Goal: Task Accomplishment & Management: Complete application form

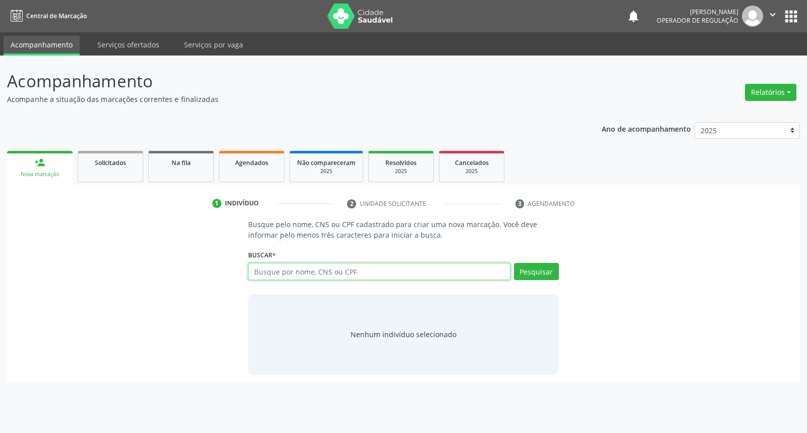
drag, startPoint x: 366, startPoint y: 272, endPoint x: 364, endPoint y: 258, distance: 14.8
click at [366, 269] on input "text" at bounding box center [379, 271] width 262 height 17
type input "I"
paste input "MARIA APARECIDA DA CRU"
type input "MARIA APARECIDA DA CRU"
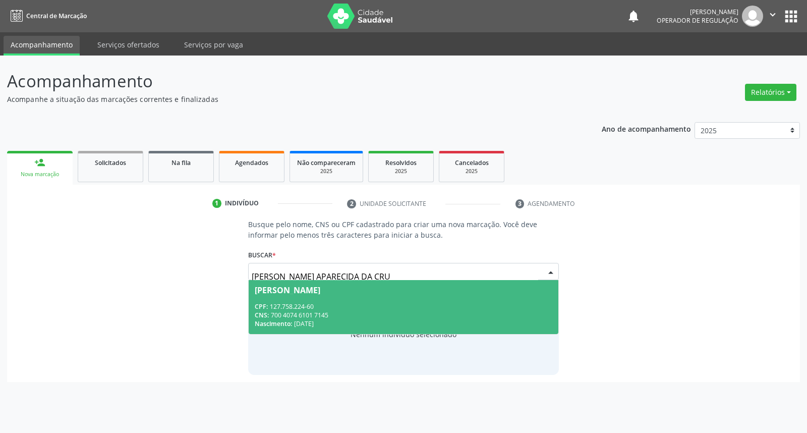
click at [375, 309] on div "CPF: 127.758.224-60" at bounding box center [403, 306] width 297 height 9
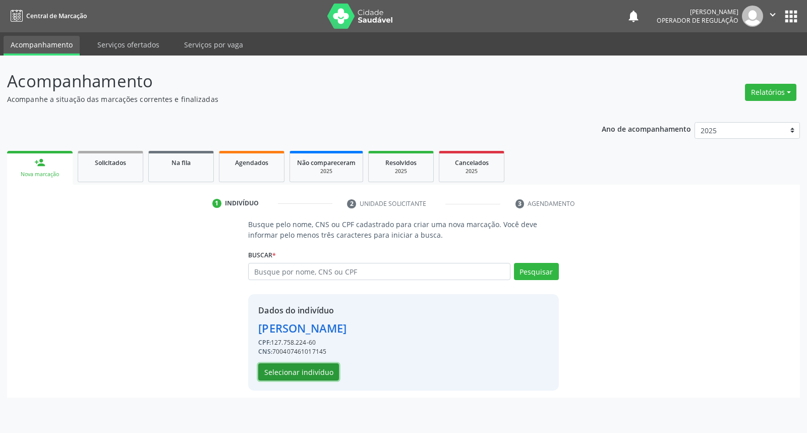
click at [300, 369] on button "Selecionar indivíduo" at bounding box center [298, 371] width 81 height 17
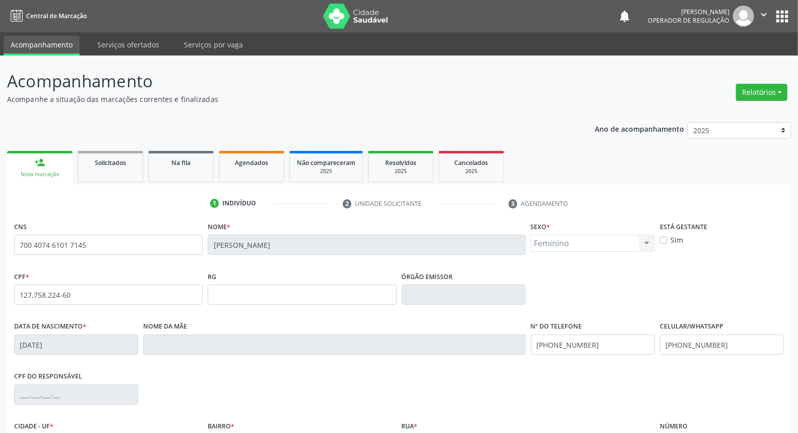
scroll to position [113, 0]
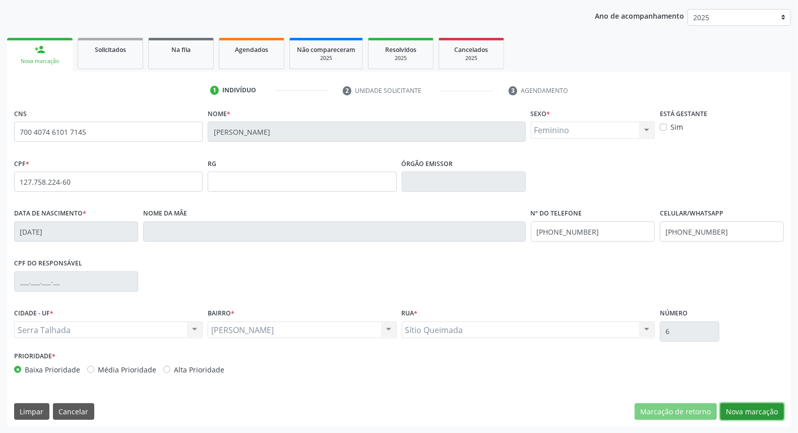
click at [765, 410] on button "Nova marcação" at bounding box center [753, 411] width 64 height 17
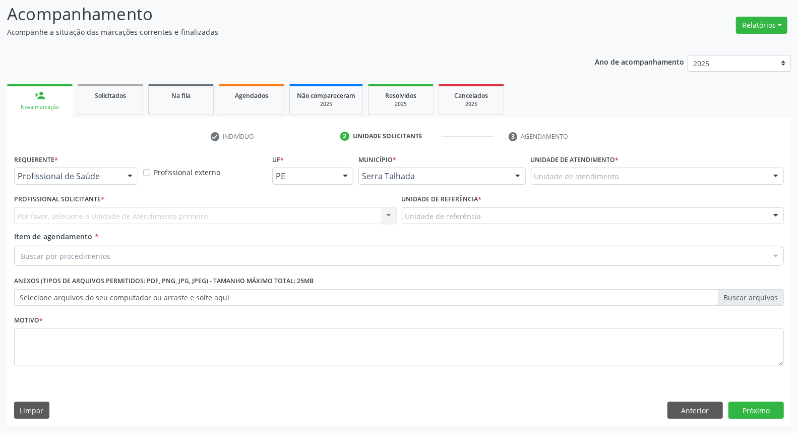
scroll to position [67, 0]
click at [92, 219] on div "Por favor, selecione a Unidade de Atendimento primeiro Nenhum resultado encontr…" at bounding box center [205, 216] width 383 height 17
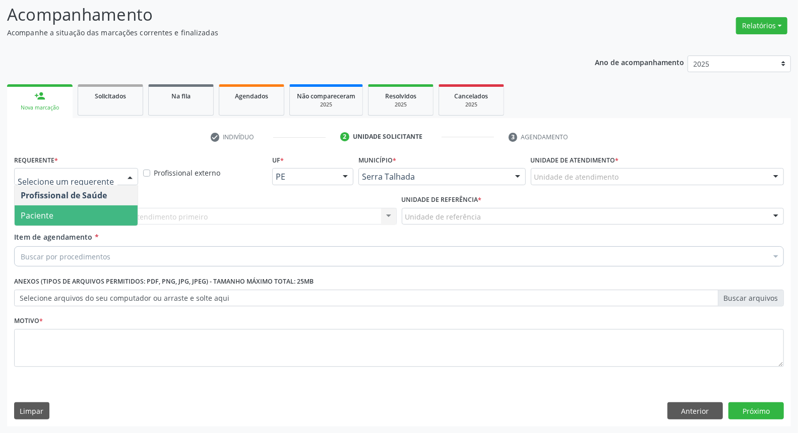
click at [91, 212] on span "Paciente" at bounding box center [76, 215] width 123 height 20
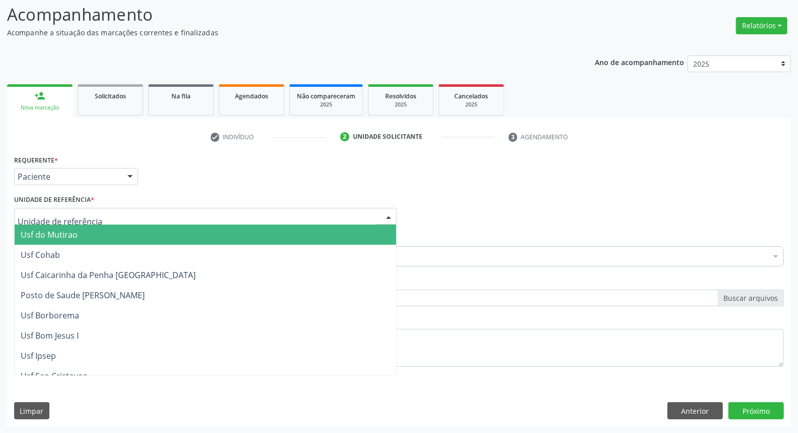
drag, startPoint x: 91, startPoint y: 214, endPoint x: 85, endPoint y: 211, distance: 7.0
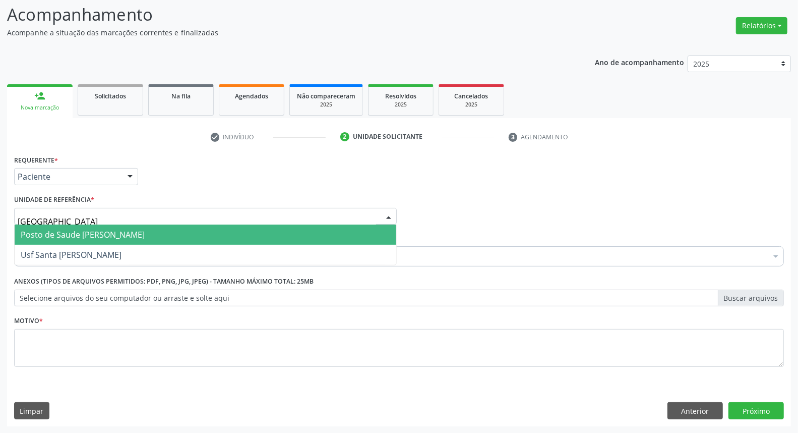
type input "BERNA"
click at [88, 234] on span "Posto de Saude [PERSON_NAME]" at bounding box center [83, 234] width 124 height 11
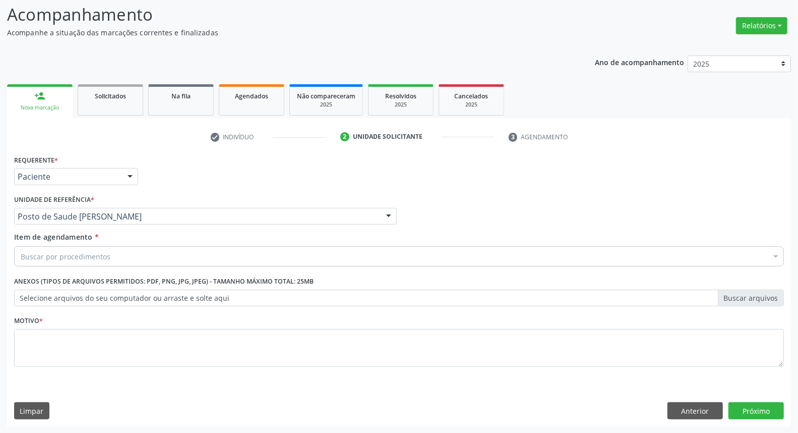
click at [91, 249] on div "Buscar por procedimentos" at bounding box center [399, 256] width 770 height 20
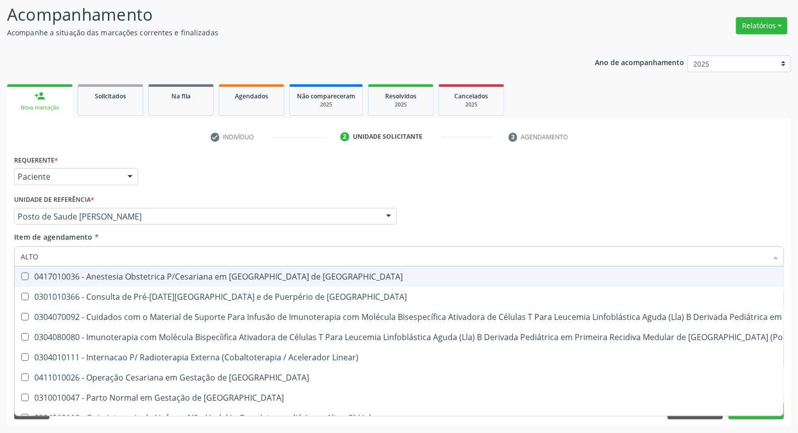
type input "ALTO R"
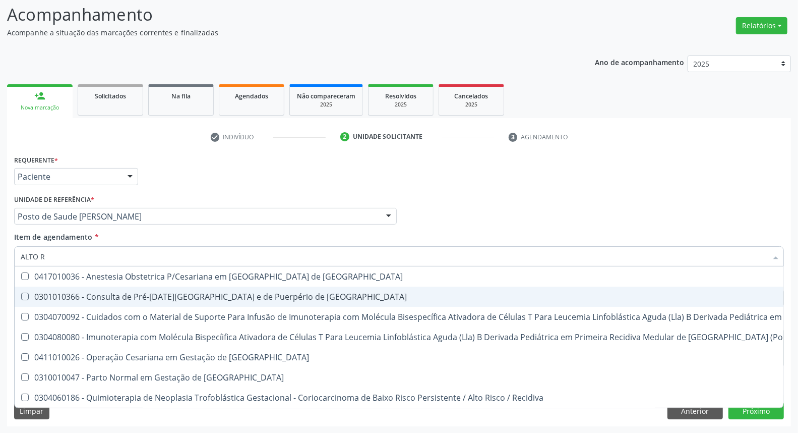
click at [121, 293] on div "0301010366 - Consulta de Pré-[DATE][GEOGRAPHIC_DATA] e de Puerpério de [GEOGRAP…" at bounding box center [539, 297] width 1036 height 8
checkbox Risco "true"
click at [0, 291] on div "Acompanhamento Acompanhe a situação das marcações correntes e finalizadas Relat…" at bounding box center [399, 211] width 798 height 444
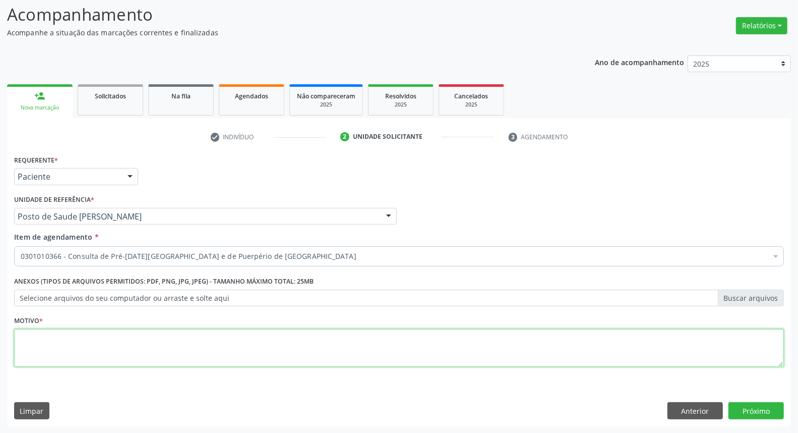
click at [39, 347] on textarea at bounding box center [399, 348] width 770 height 38
type textarea "."
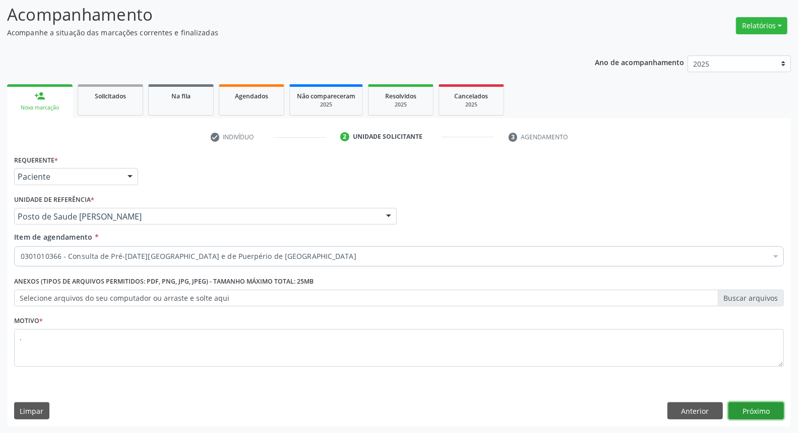
click at [760, 411] on button "Próximo" at bounding box center [756, 410] width 55 height 17
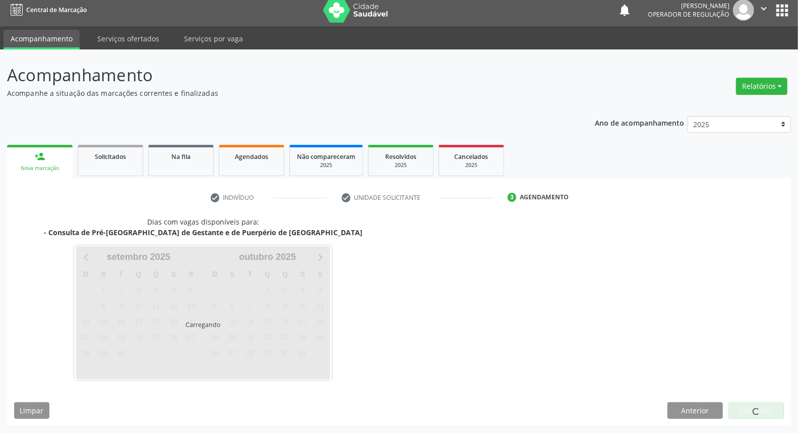
scroll to position [6, 0]
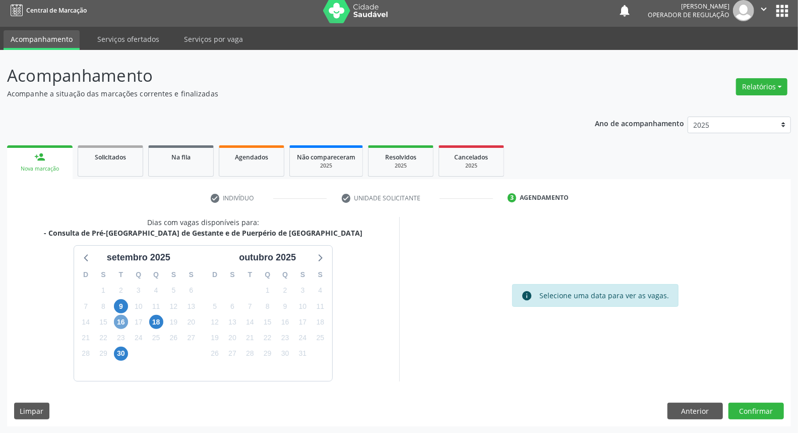
click at [120, 320] on span "16" at bounding box center [121, 322] width 14 height 14
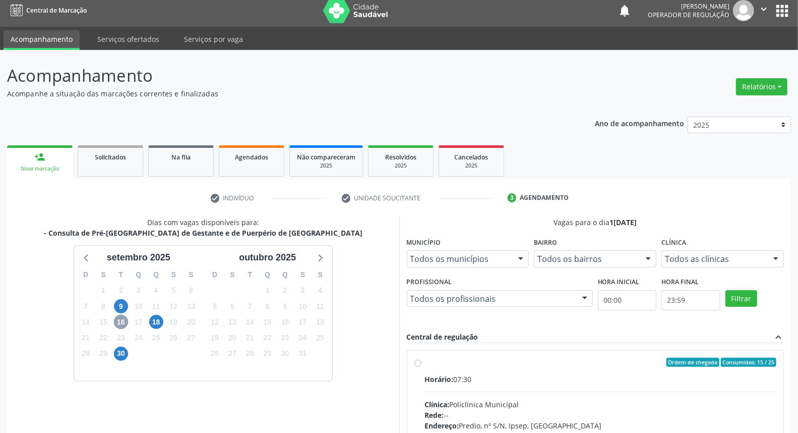
scroll to position [118, 0]
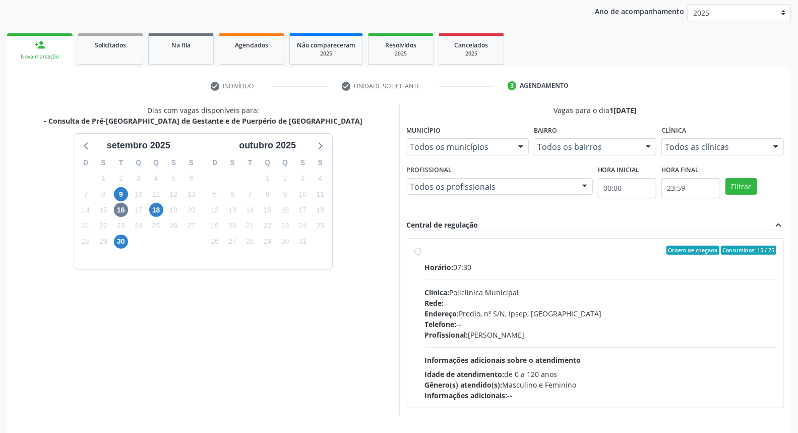
click at [590, 251] on div "Ordem de chegada Consumidos: 15 / 25" at bounding box center [601, 250] width 352 height 9
click at [422, 251] on input "Ordem de chegada Consumidos: 15 / 25 Horário: 07:30 Clínica: Policlinica Munici…" at bounding box center [418, 250] width 7 height 9
radio input "true"
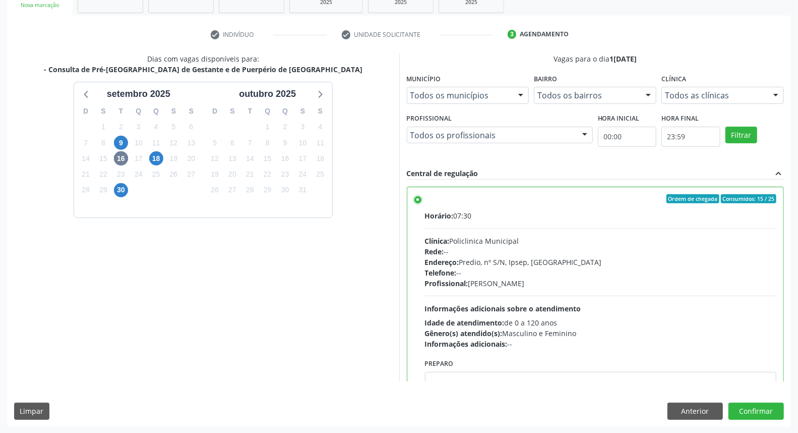
scroll to position [49, 0]
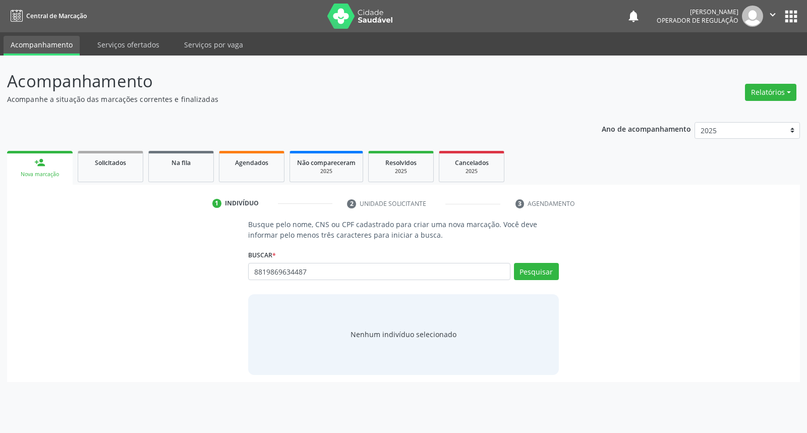
type input "8819869634487"
drag, startPoint x: 153, startPoint y: 254, endPoint x: 69, endPoint y: 248, distance: 84.4
click at [82, 250] on div "Busque pelo nome, CNS ou CPF cadastrado para criar uma nova marcação. Você deve…" at bounding box center [403, 296] width 779 height 155
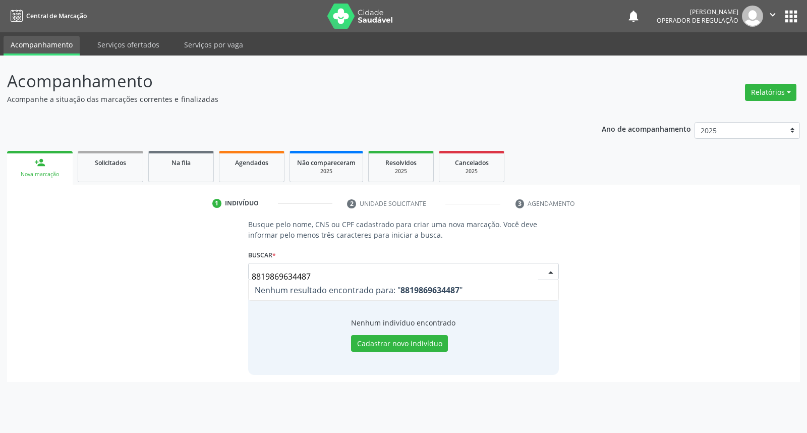
drag, startPoint x: 329, startPoint y: 275, endPoint x: 0, endPoint y: 283, distance: 329.5
click at [0, 283] on div "Acompanhamento Acompanhe a situação das marcações correntes e finalizadas Relat…" at bounding box center [403, 243] width 807 height 377
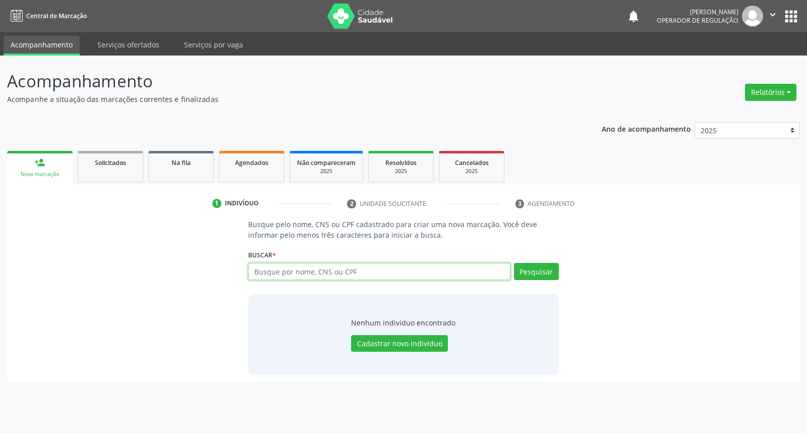
click at [329, 271] on input "text" at bounding box center [379, 271] width 262 height 17
paste input "706405305283590"
type input "706405305283590"
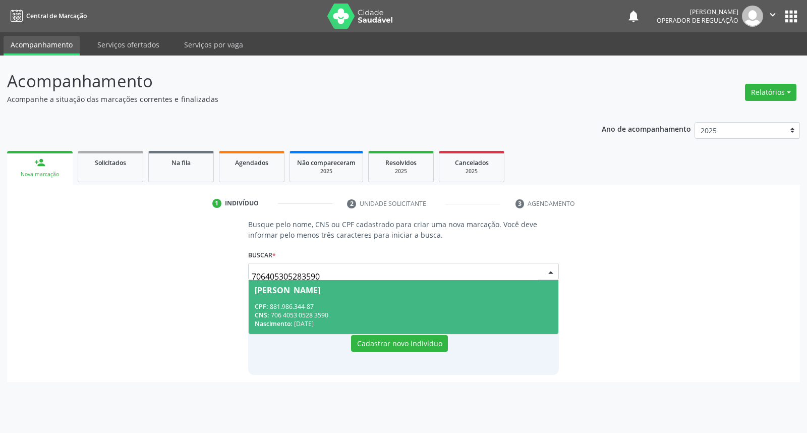
click at [405, 316] on div "CNS: 706 4053 0528 3590" at bounding box center [403, 315] width 297 height 9
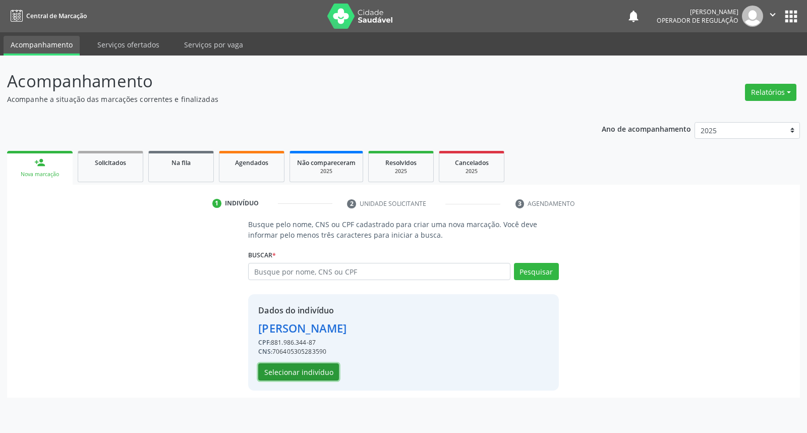
click at [324, 364] on button "Selecionar indivíduo" at bounding box center [298, 371] width 81 height 17
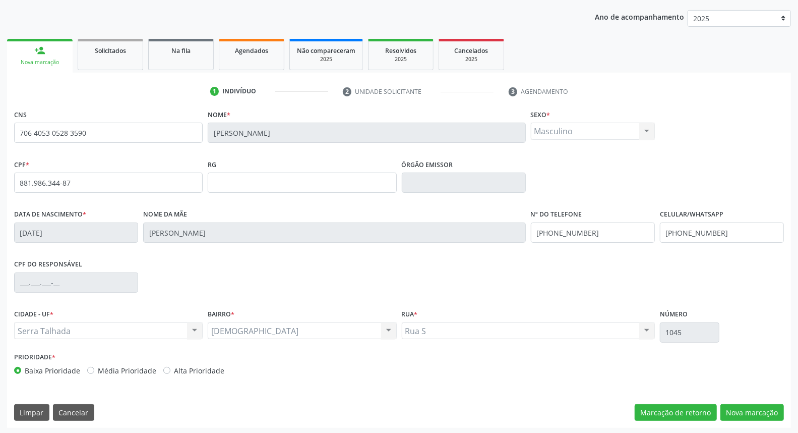
scroll to position [113, 0]
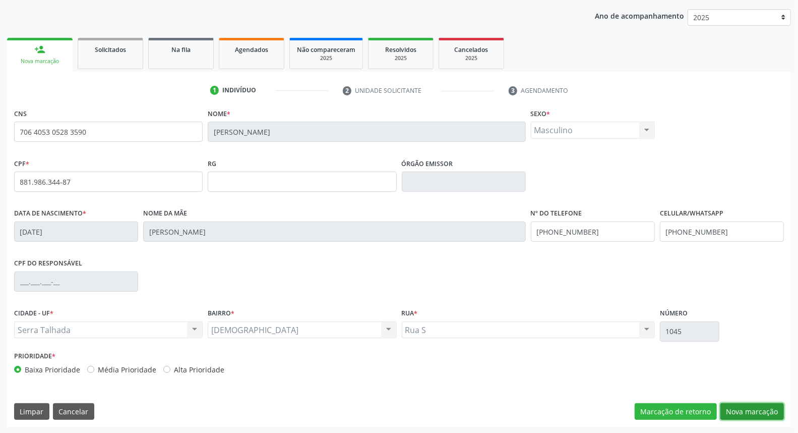
drag, startPoint x: 735, startPoint y: 414, endPoint x: 661, endPoint y: 367, distance: 87.7
click at [734, 412] on button "Nova marcação" at bounding box center [753, 411] width 64 height 17
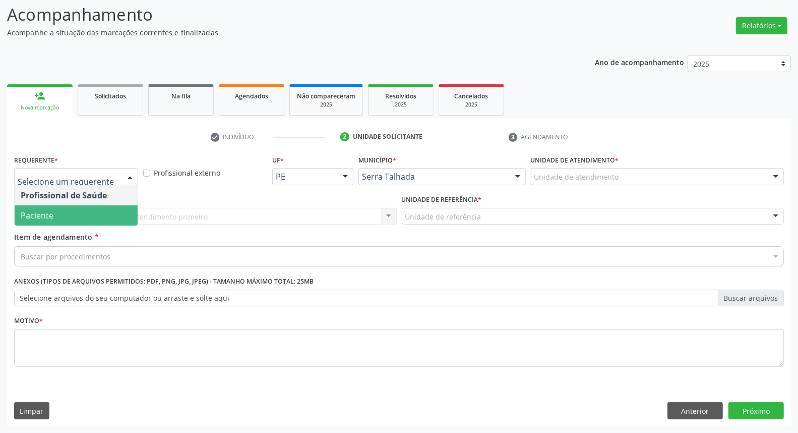
click at [106, 209] on span "Paciente" at bounding box center [76, 215] width 123 height 20
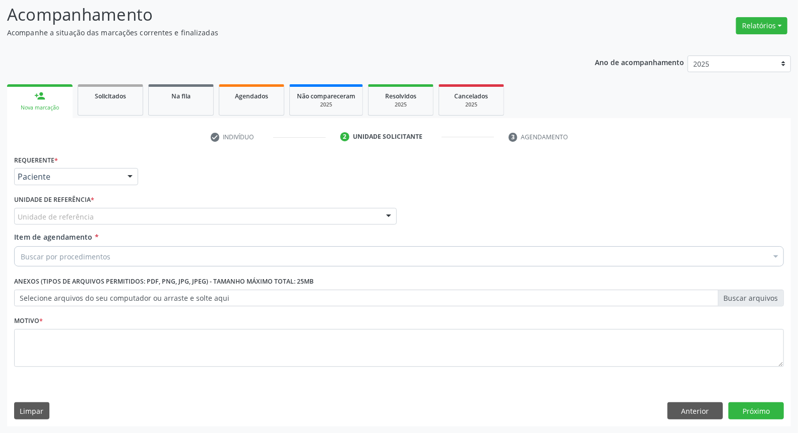
click at [106, 215] on div "Unidade de referência" at bounding box center [205, 216] width 383 height 17
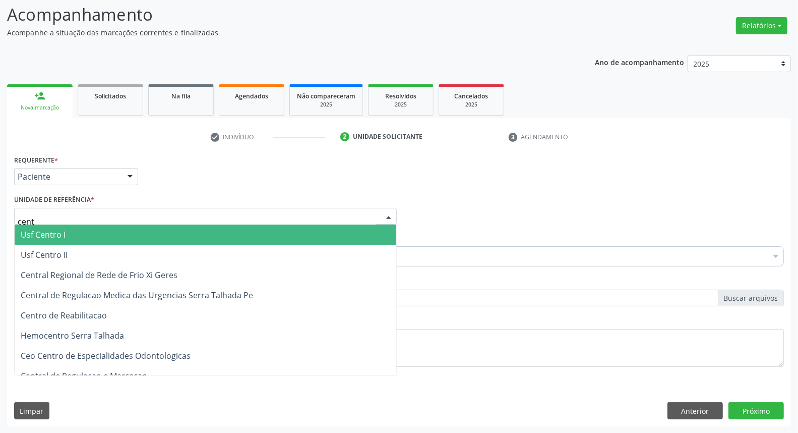
type input "centr"
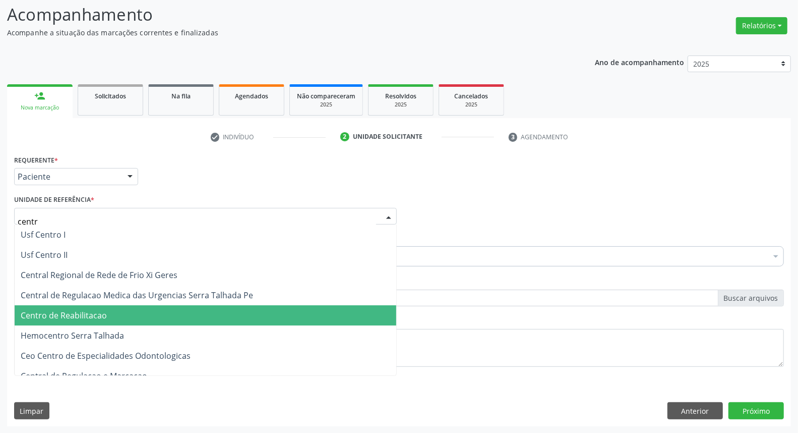
click at [111, 311] on span "Centro de Reabilitacao" at bounding box center [206, 315] width 382 height 20
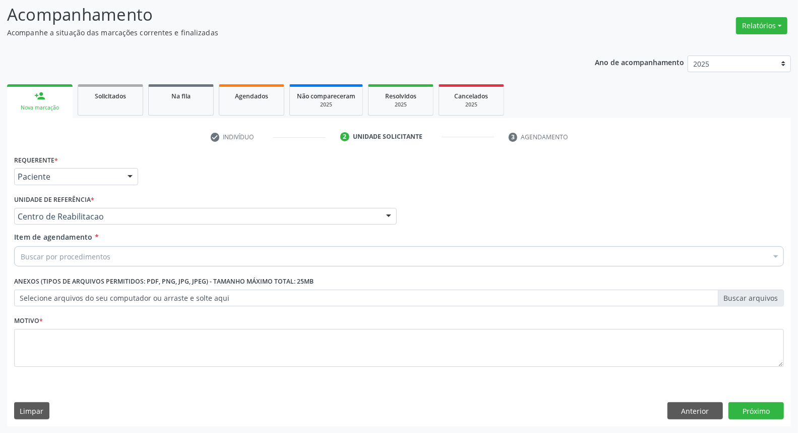
click at [116, 253] on div "Buscar por procedimentos" at bounding box center [399, 256] width 770 height 20
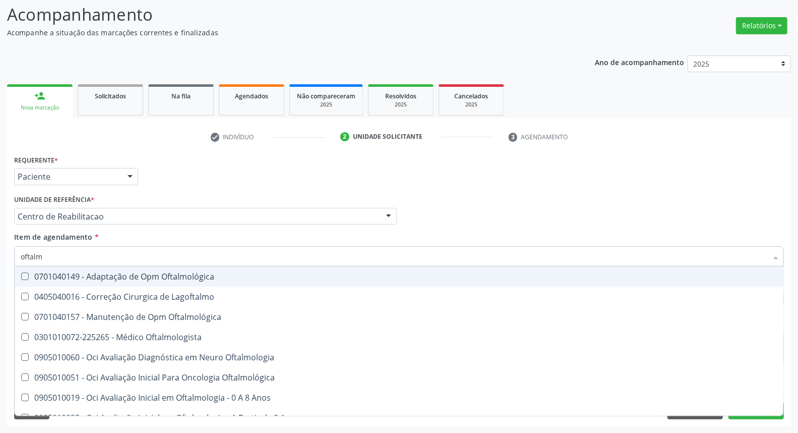
type input "oftalmo"
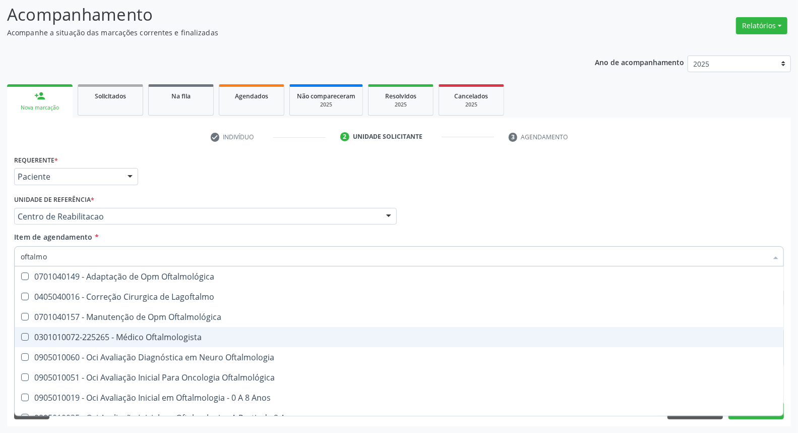
drag, startPoint x: 95, startPoint y: 333, endPoint x: 174, endPoint y: 274, distance: 98.5
click at [95, 333] on div "0301010072-225265 - Médico Oftalmologista" at bounding box center [399, 337] width 757 height 8
checkbox Oftalmologista "true"
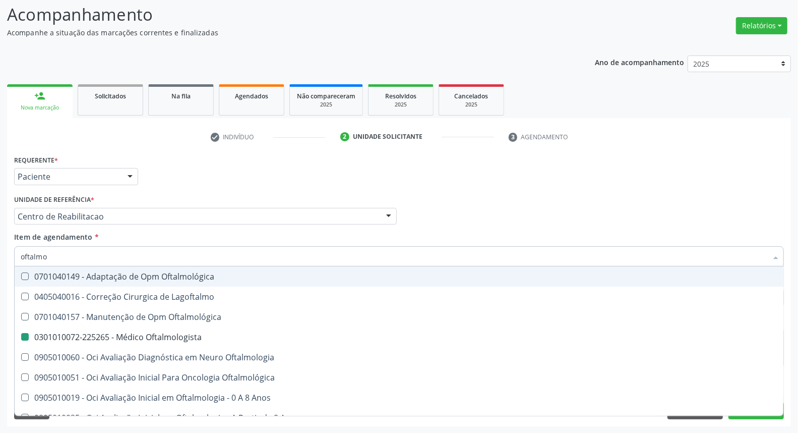
drag, startPoint x: 483, startPoint y: 192, endPoint x: 270, endPoint y: 261, distance: 224.0
click at [483, 192] on div "Profissional Solicitante Por favor, selecione a Unidade de Atendimento primeiro…" at bounding box center [399, 211] width 775 height 39
checkbox Lagoftalmo "true"
checkbox Oftalmologista "false"
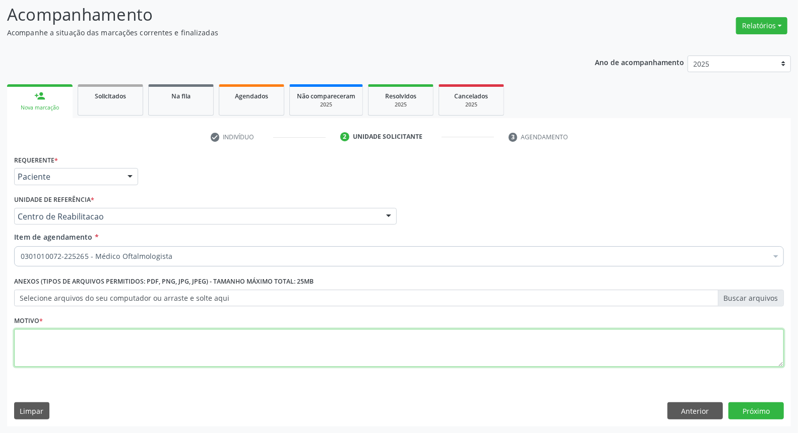
click at [41, 339] on textarea at bounding box center [399, 348] width 770 height 38
type textarea "."
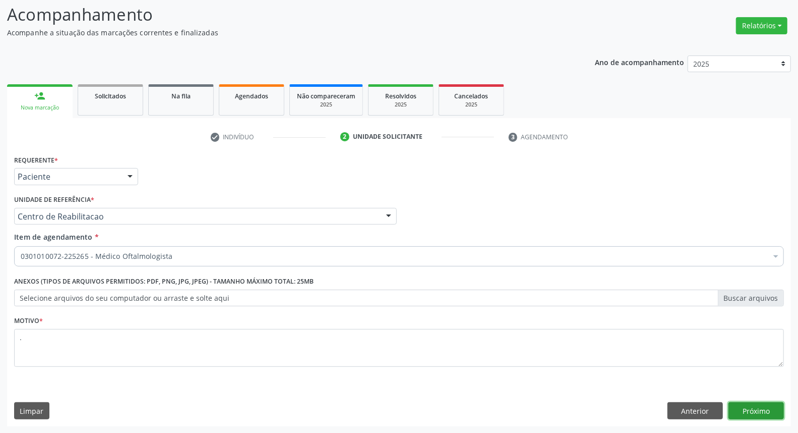
click at [747, 414] on button "Próximo" at bounding box center [756, 410] width 55 height 17
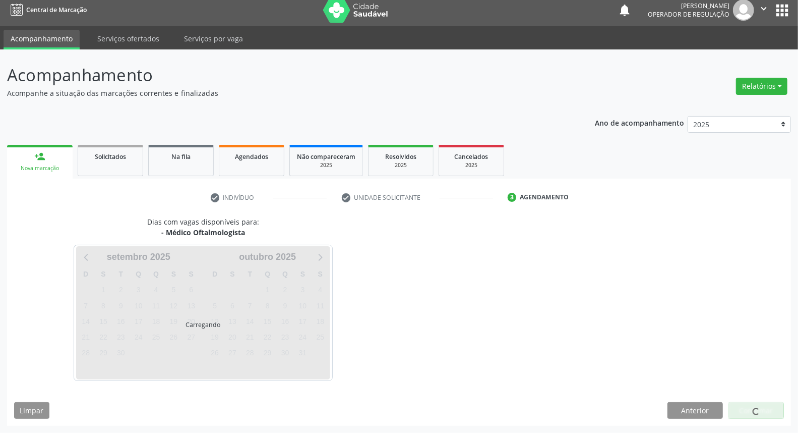
scroll to position [6, 0]
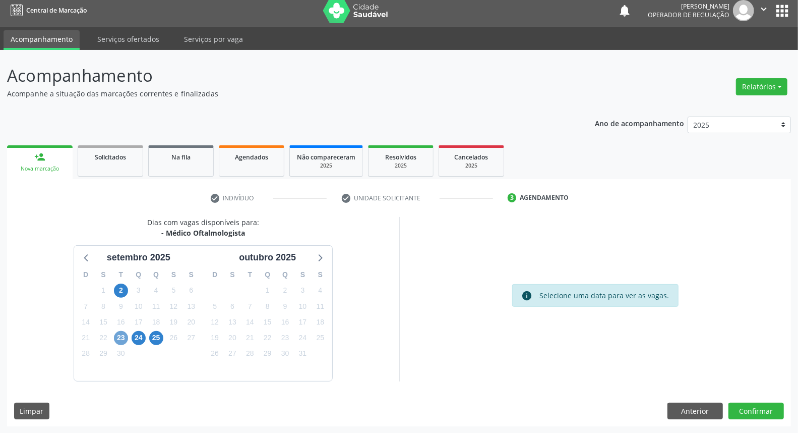
click at [124, 339] on span "23" at bounding box center [121, 338] width 14 height 14
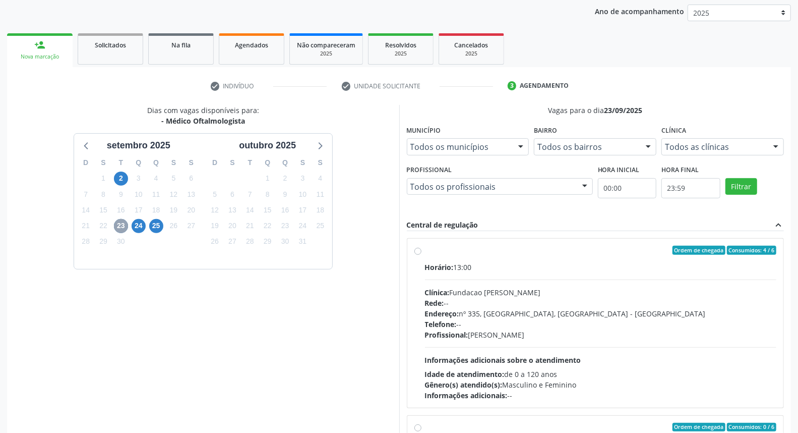
scroll to position [169, 0]
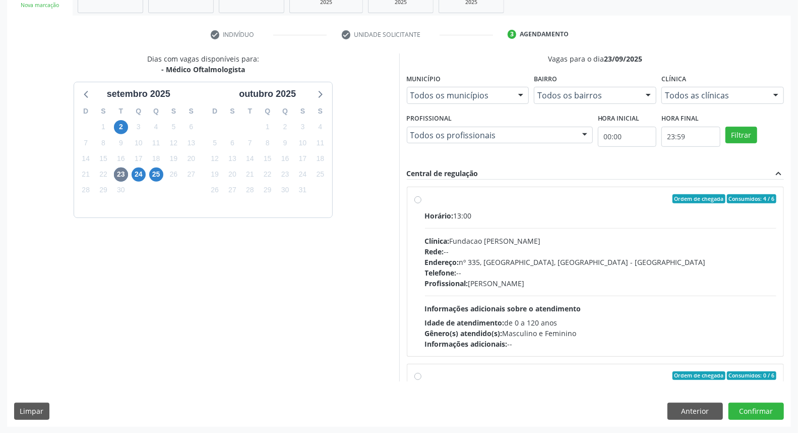
drag, startPoint x: 540, startPoint y: 201, endPoint x: 601, endPoint y: 223, distance: 65.1
click at [538, 202] on div "Ordem de chegada Consumidos: 4 / 6" at bounding box center [601, 198] width 352 height 9
click at [422, 202] on input "Ordem de chegada Consumidos: 4 / 6 Horário: 13:00 Clínica: Fundacao Altino Vent…" at bounding box center [418, 198] width 7 height 9
radio input "true"
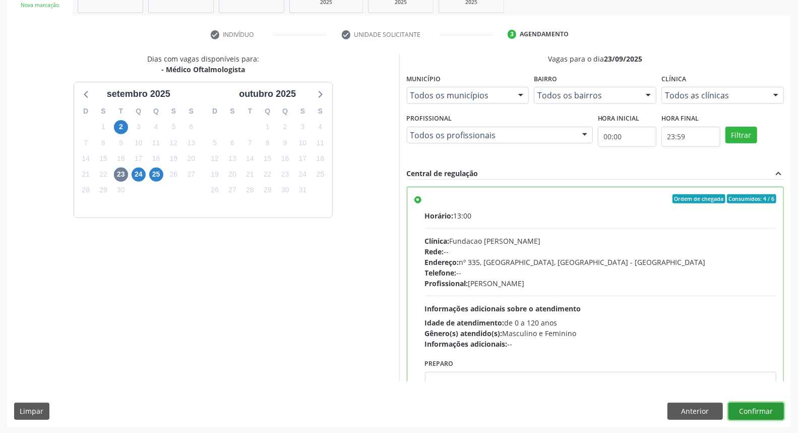
click at [763, 414] on button "Confirmar" at bounding box center [756, 411] width 55 height 17
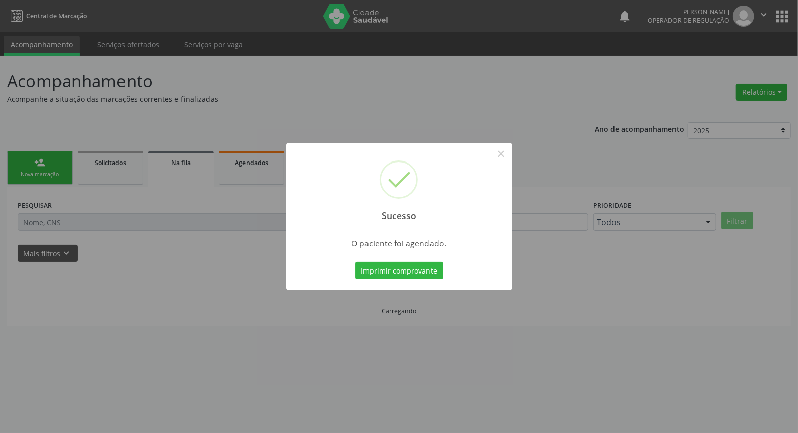
scroll to position [0, 0]
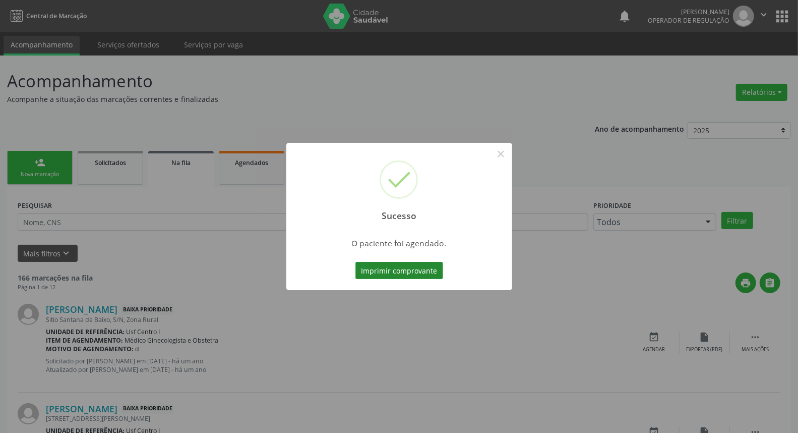
click at [392, 272] on button "Imprimir comprovante" at bounding box center [400, 270] width 88 height 17
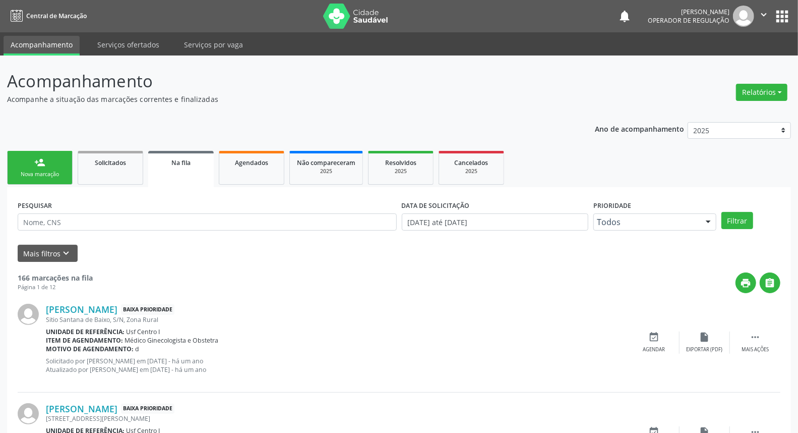
click at [39, 164] on div "person_add" at bounding box center [39, 162] width 11 height 11
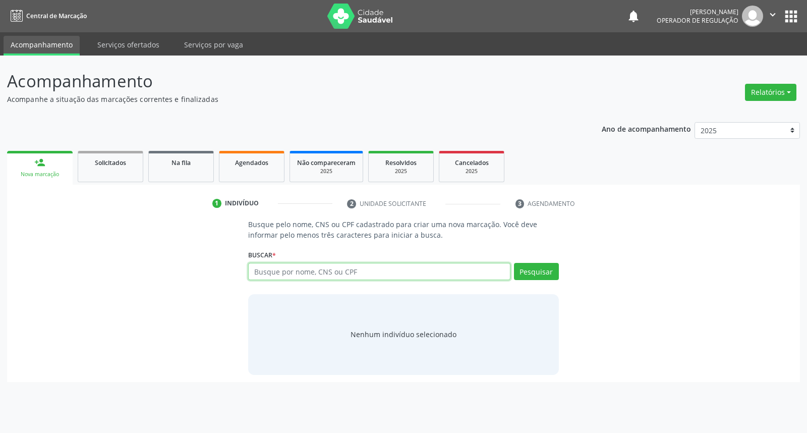
click at [309, 271] on input "text" at bounding box center [379, 271] width 262 height 17
type input "700204430247326"
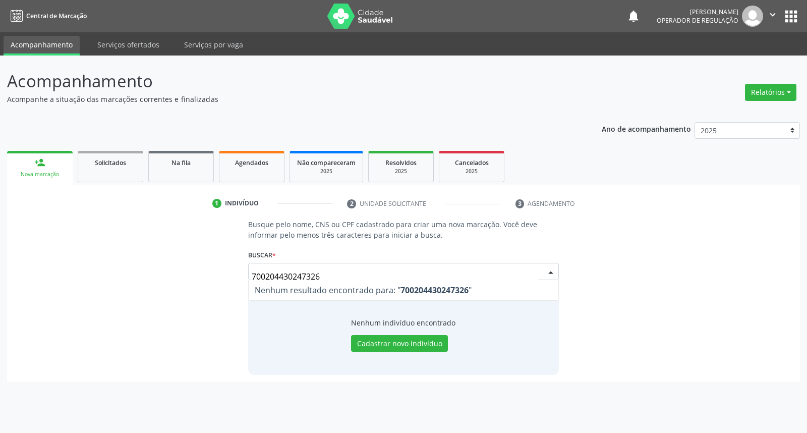
click at [344, 278] on input "700204430247326" at bounding box center [395, 276] width 286 height 20
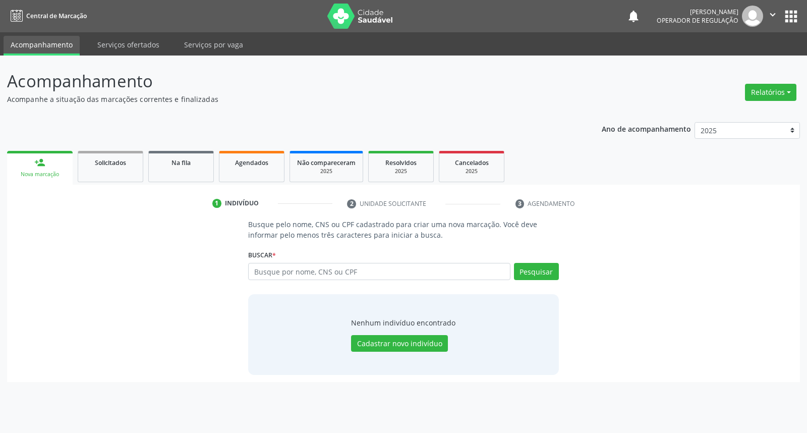
click at [346, 271] on input "text" at bounding box center [379, 271] width 262 height 17
type input "MARIA APARECIDA DA CRUZ A"
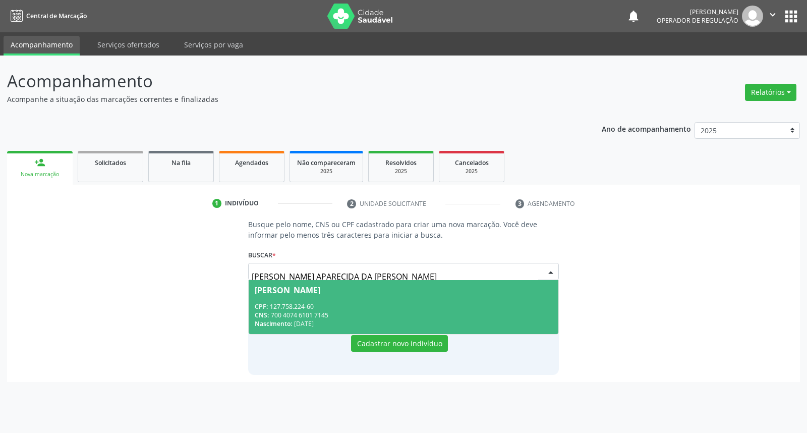
click at [352, 311] on div "CNS: 700 4074 6101 7145" at bounding box center [403, 315] width 297 height 9
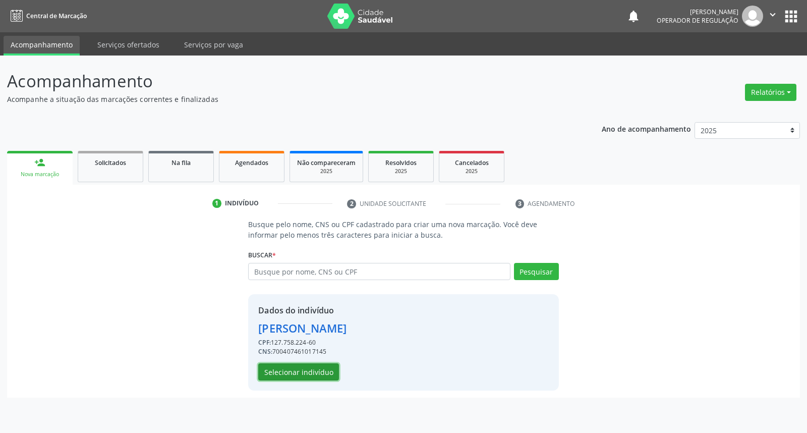
click at [320, 371] on button "Selecionar indivíduo" at bounding box center [298, 371] width 81 height 17
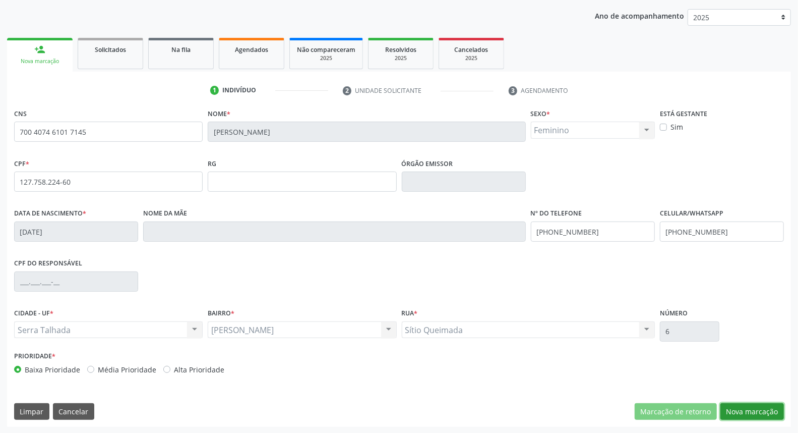
click at [767, 414] on button "Nova marcação" at bounding box center [753, 411] width 64 height 17
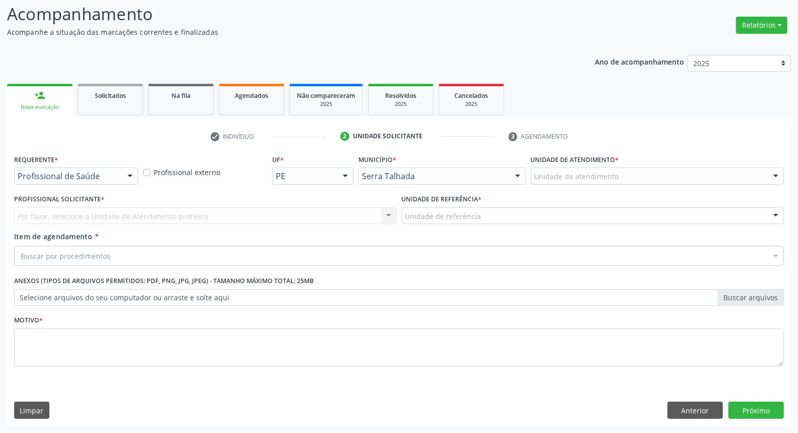
scroll to position [67, 0]
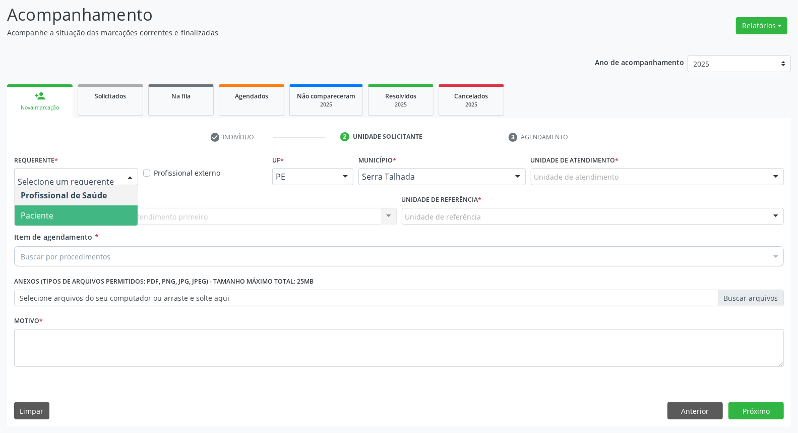
click at [79, 210] on span "Paciente" at bounding box center [76, 215] width 123 height 20
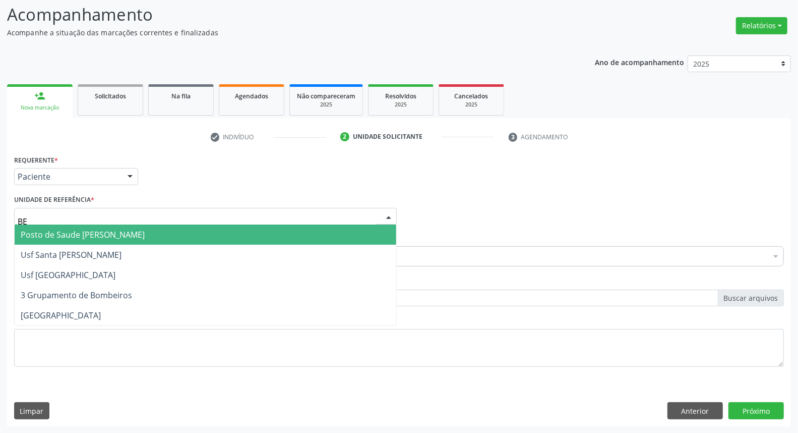
type input "BER"
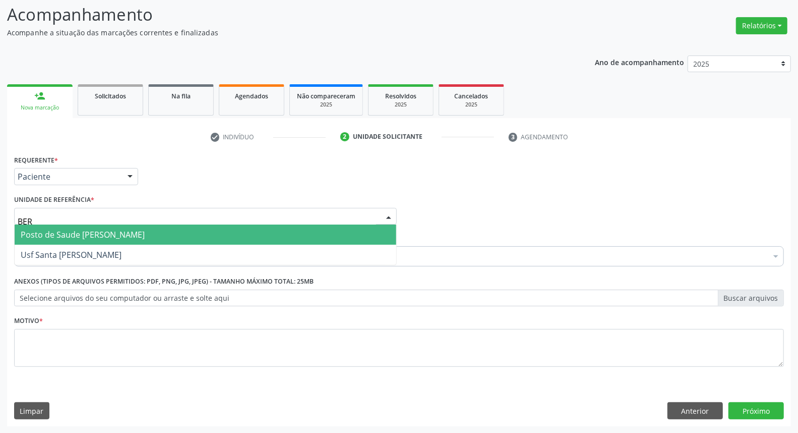
click at [66, 234] on span "Posto de Saude [PERSON_NAME]" at bounding box center [83, 234] width 124 height 11
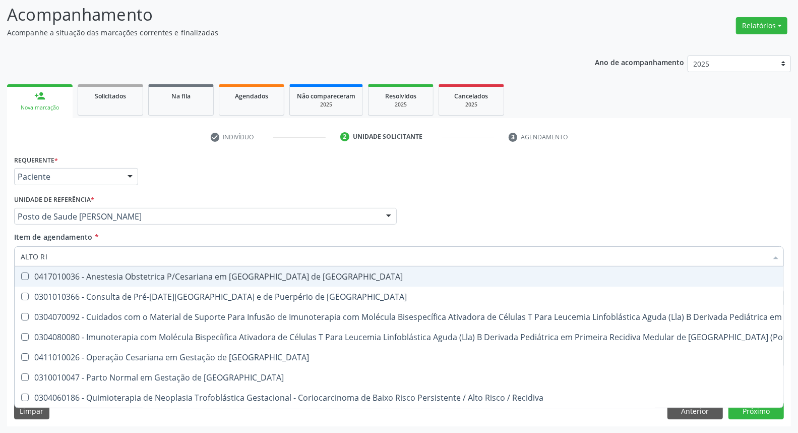
type input "ALTO RIS"
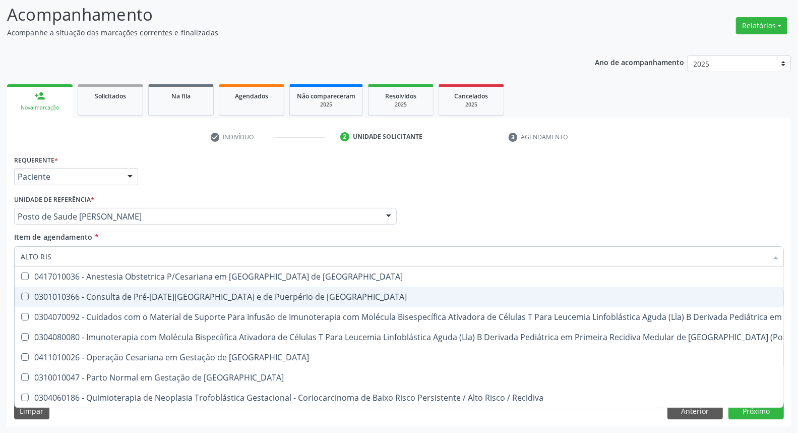
click at [69, 298] on div "0301010366 - Consulta de Pré-[DATE][GEOGRAPHIC_DATA] e de Puerpério de [GEOGRAP…" at bounding box center [539, 297] width 1036 height 8
checkbox Risco "true"
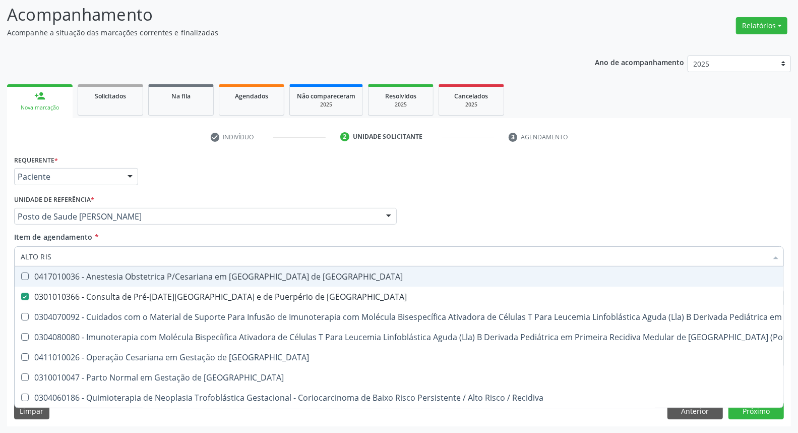
click at [573, 199] on div "Profissional Solicitante Por favor, selecione a Unidade de Atendimento primeiro…" at bounding box center [399, 211] width 775 height 39
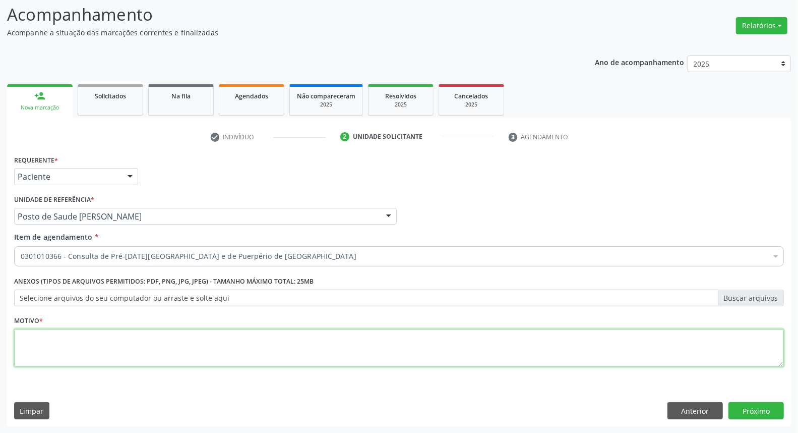
click at [436, 341] on textarea at bounding box center [399, 348] width 770 height 38
type textarea "."
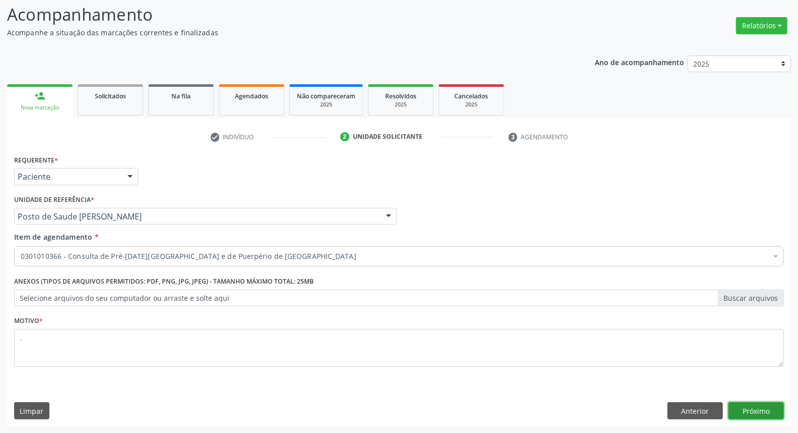
click at [736, 411] on button "Próximo" at bounding box center [756, 410] width 55 height 17
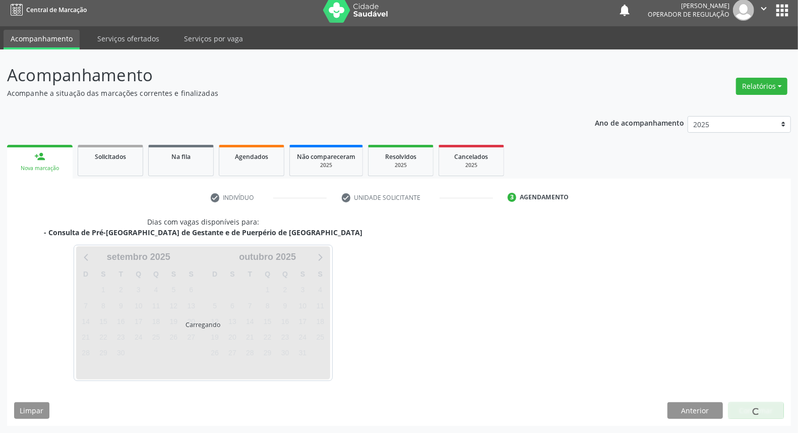
scroll to position [6, 0]
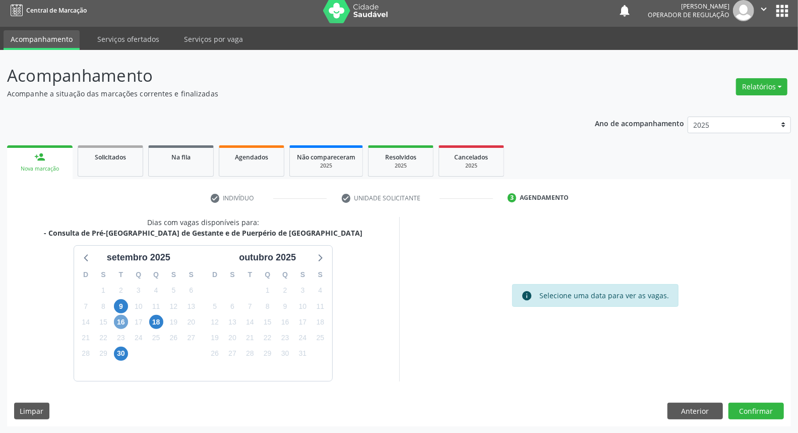
click at [125, 316] on span "16" at bounding box center [121, 322] width 14 height 14
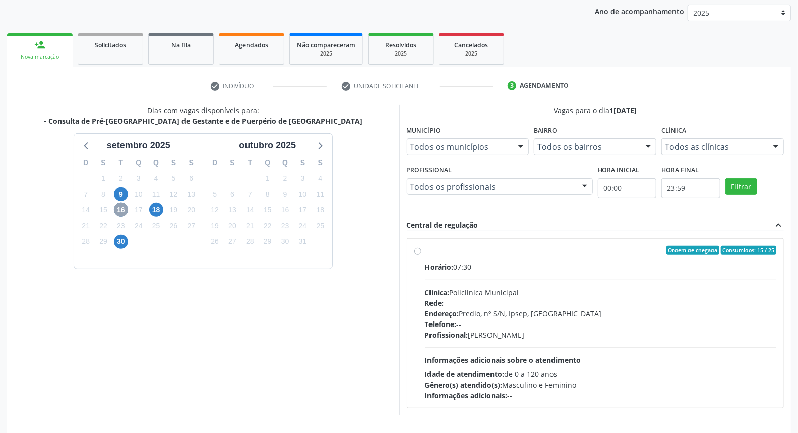
scroll to position [151, 0]
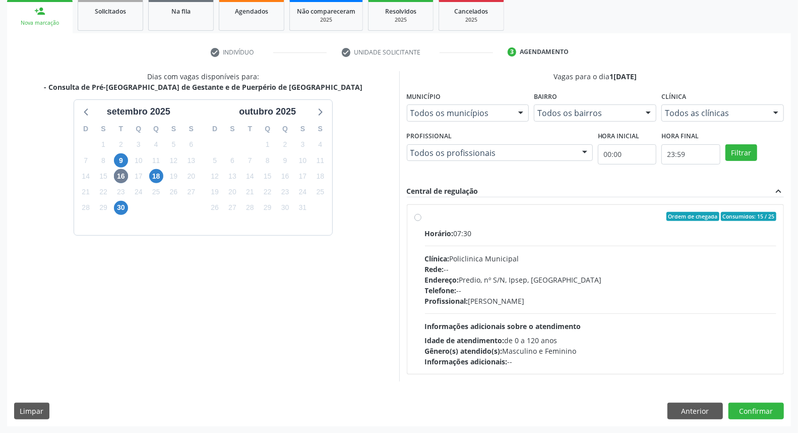
drag, startPoint x: 559, startPoint y: 227, endPoint x: 568, endPoint y: 202, distance: 26.5
click at [559, 226] on label "Ordem de chegada Consumidos: 15 / 25 Horário: 07:30 Clínica: Policlinica Munici…" at bounding box center [601, 289] width 352 height 155
click at [422, 221] on input "Ordem de chegada Consumidos: 15 / 25 Horário: 07:30 Clínica: Policlinica Munici…" at bounding box center [418, 216] width 7 height 9
radio input "true"
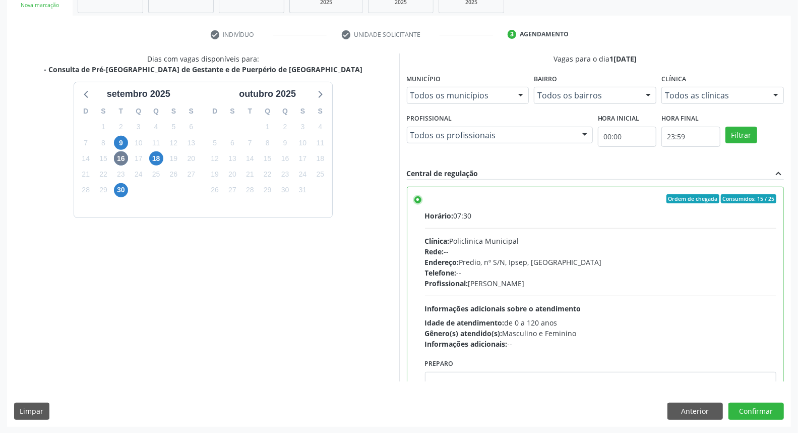
scroll to position [49, 0]
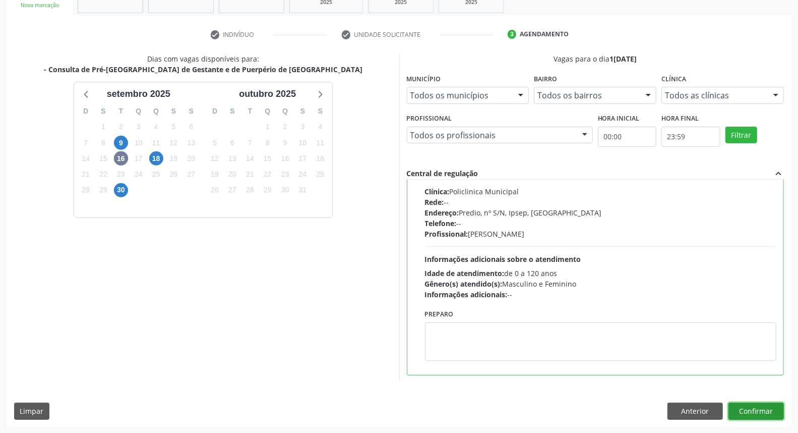
click at [748, 408] on button "Confirmar" at bounding box center [756, 411] width 55 height 17
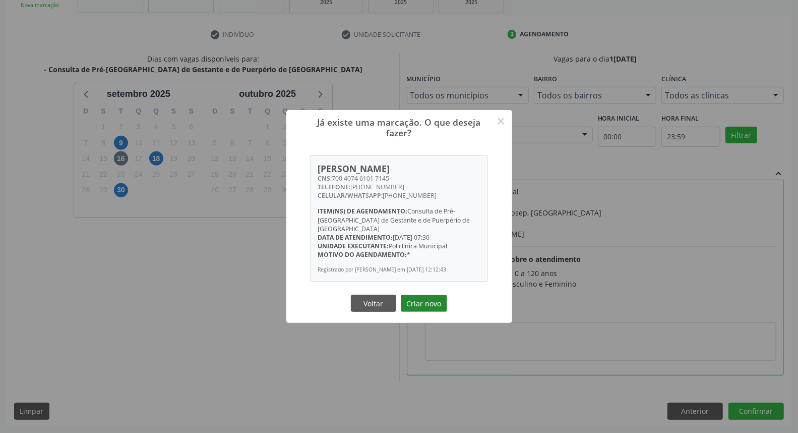
click at [416, 301] on button "Criar novo" at bounding box center [424, 303] width 46 height 17
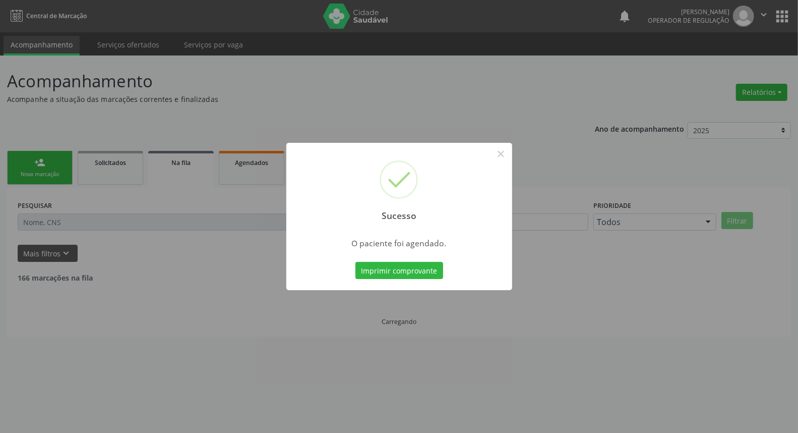
scroll to position [0, 0]
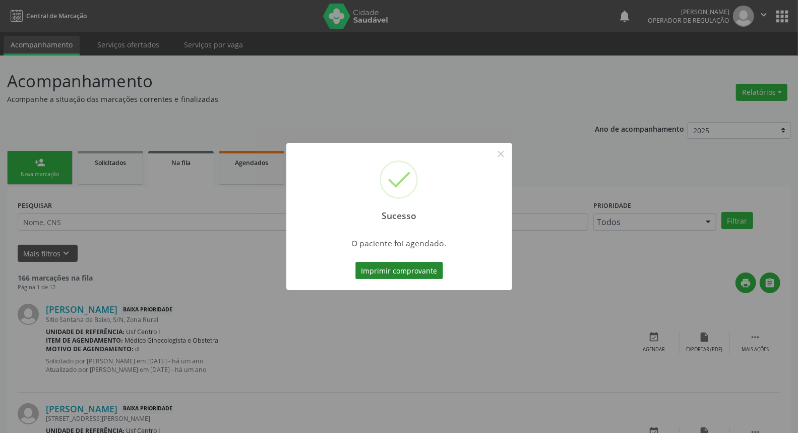
click at [405, 273] on button "Imprimir comprovante" at bounding box center [400, 270] width 88 height 17
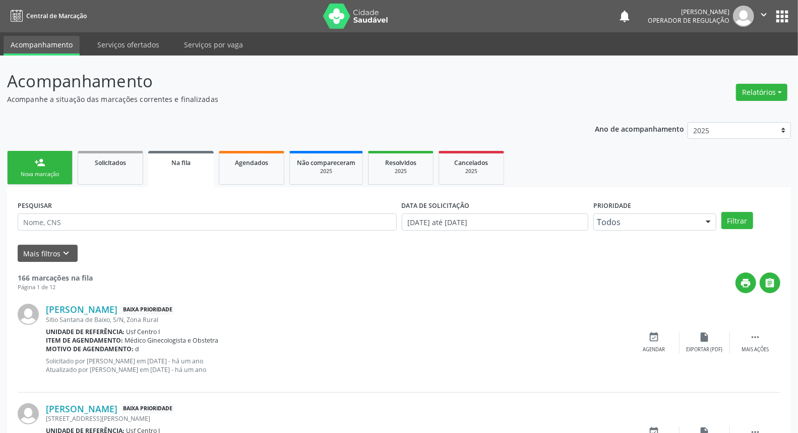
click at [49, 168] on link "person_add Nova marcação" at bounding box center [40, 168] width 66 height 34
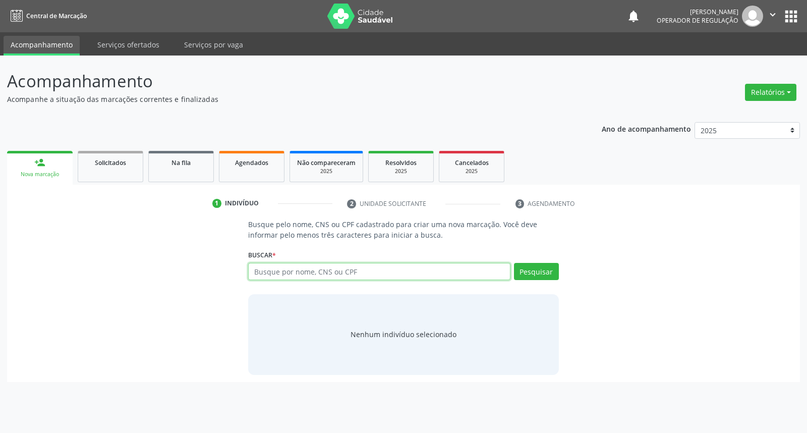
drag, startPoint x: 400, startPoint y: 274, endPoint x: 412, endPoint y: 374, distance: 100.6
click at [401, 278] on input "text" at bounding box center [379, 271] width 262 height 17
paste input "700 2044 3024 7326"
type input "700 2044 3024 7326"
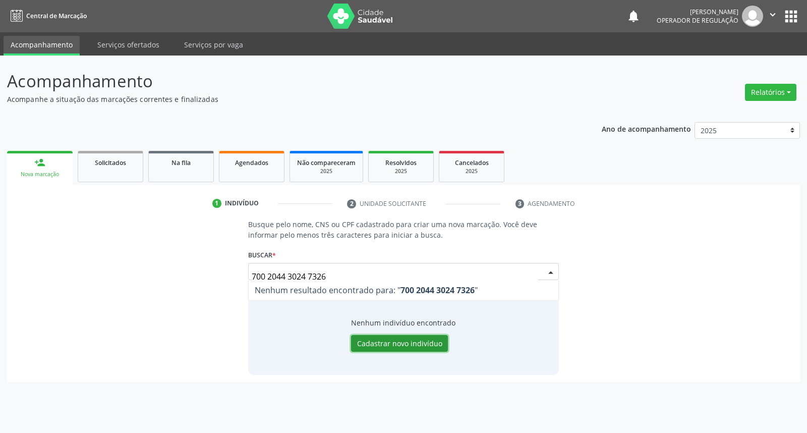
click at [370, 344] on button "Cadastrar novo indivíduo" at bounding box center [399, 343] width 97 height 17
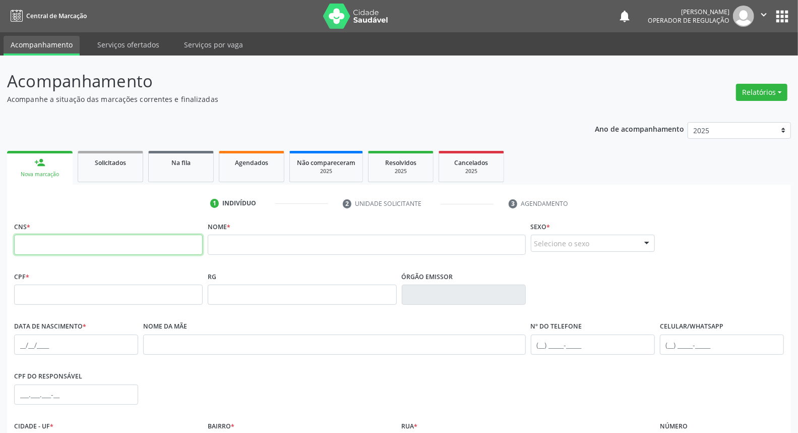
click at [147, 248] on input "text" at bounding box center [108, 245] width 189 height 20
paste input "700 2044 3024 7326"
type input "700 2044 3024 7326"
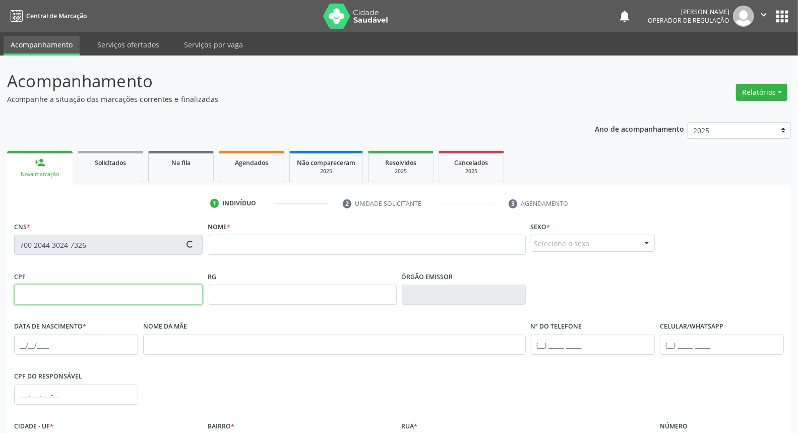
click at [142, 290] on input "text" at bounding box center [108, 294] width 189 height 20
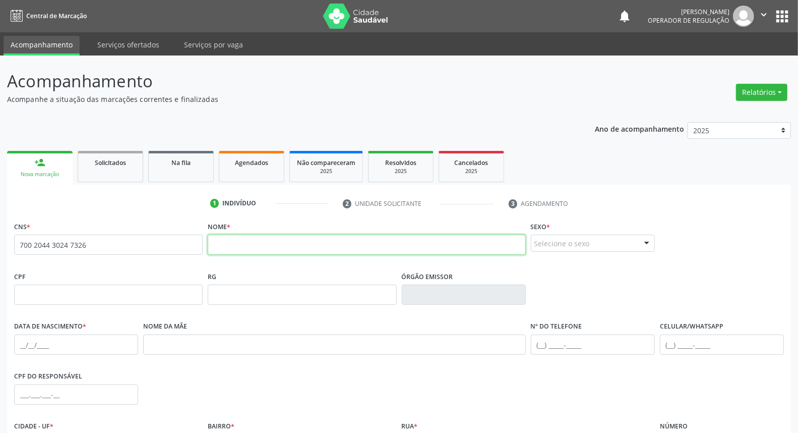
click at [256, 241] on input "text" at bounding box center [367, 245] width 318 height 20
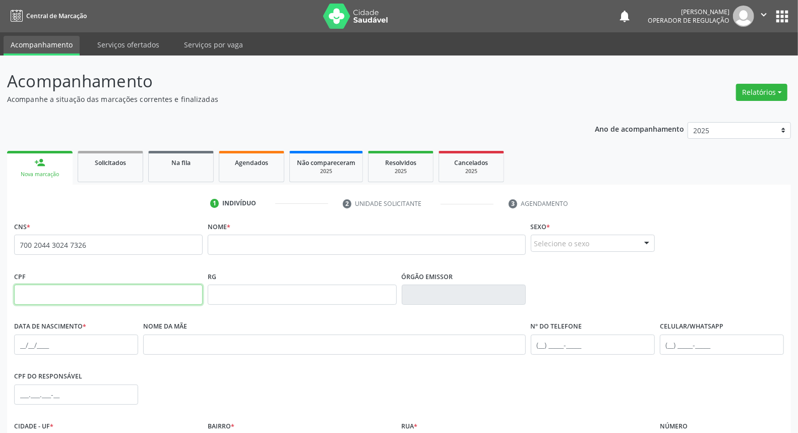
click at [47, 295] on input "text" at bounding box center [108, 294] width 189 height 20
paste input "text"
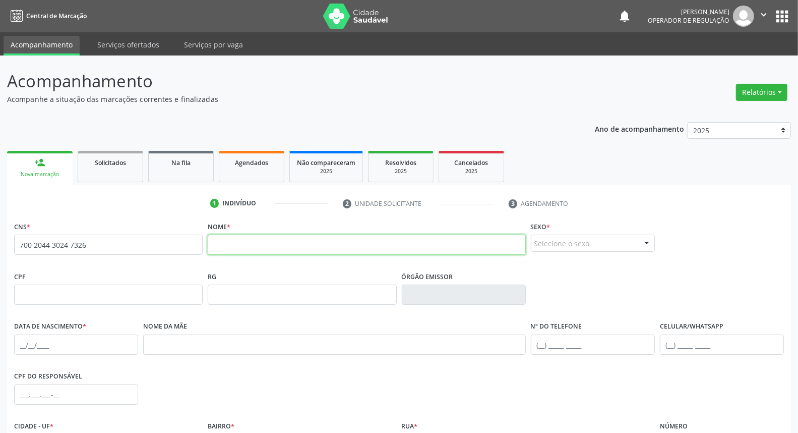
click at [236, 246] on input "text" at bounding box center [367, 245] width 318 height 20
paste input "José Jakson Bezerra da Silva"
type input "José Jakson Bezerra da Silva"
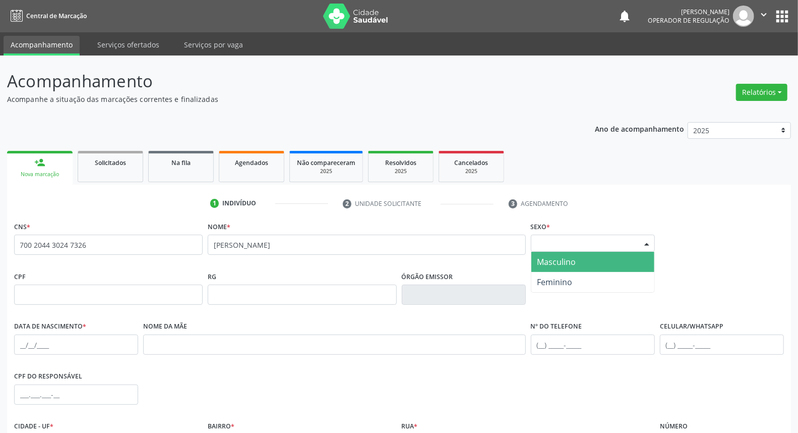
click at [604, 244] on div "Selecione o sexo" at bounding box center [593, 243] width 124 height 17
click at [588, 263] on span "Masculino" at bounding box center [593, 262] width 123 height 20
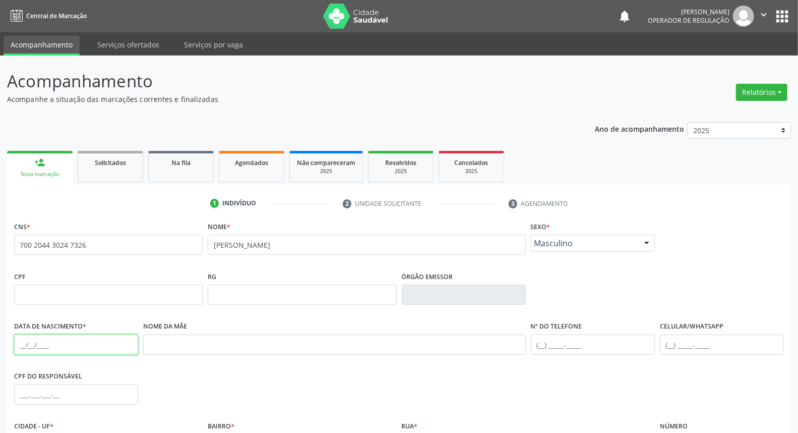
click at [44, 347] on input "text" at bounding box center [76, 344] width 124 height 20
paste input "29/03/1994"
type input "29/03/1994"
click at [239, 344] on input "text" at bounding box center [334, 344] width 383 height 20
paste input "Maria da saúde Bezerra"
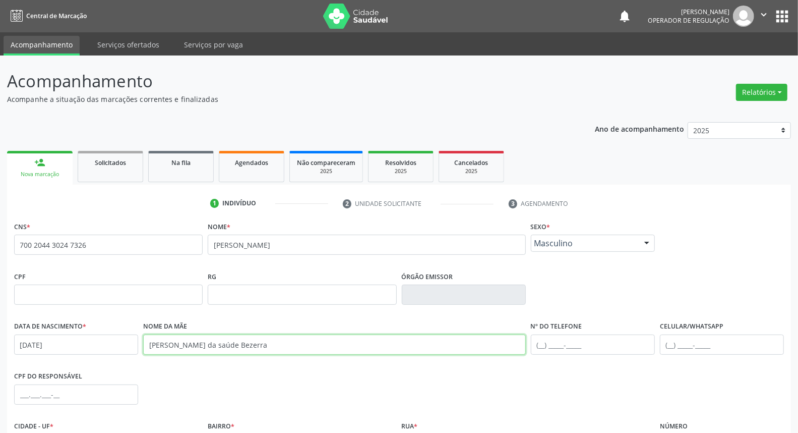
type input "Maria da saúde Bezerra"
click at [723, 285] on div "CPF RG Órgão emissor" at bounding box center [399, 294] width 775 height 50
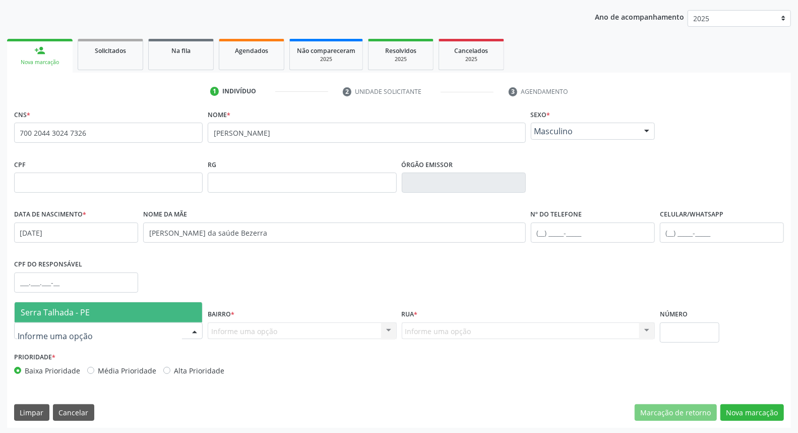
click at [166, 331] on div at bounding box center [108, 330] width 189 height 17
click at [160, 309] on span "Serra Talhada - PE" at bounding box center [109, 312] width 188 height 20
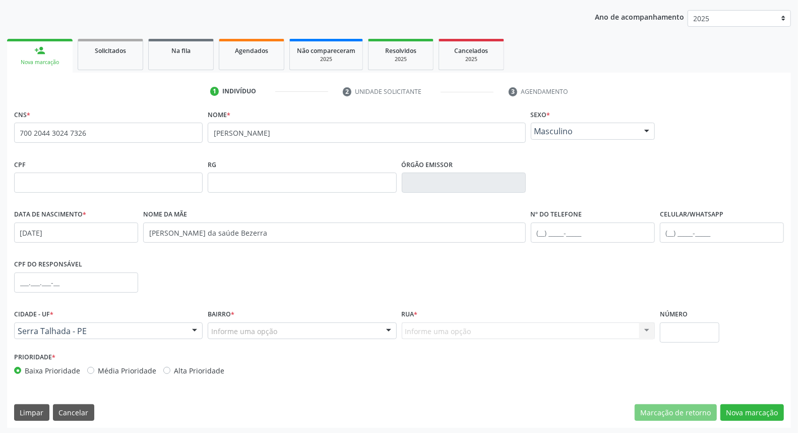
click at [280, 336] on div "Informe uma opção" at bounding box center [302, 330] width 189 height 17
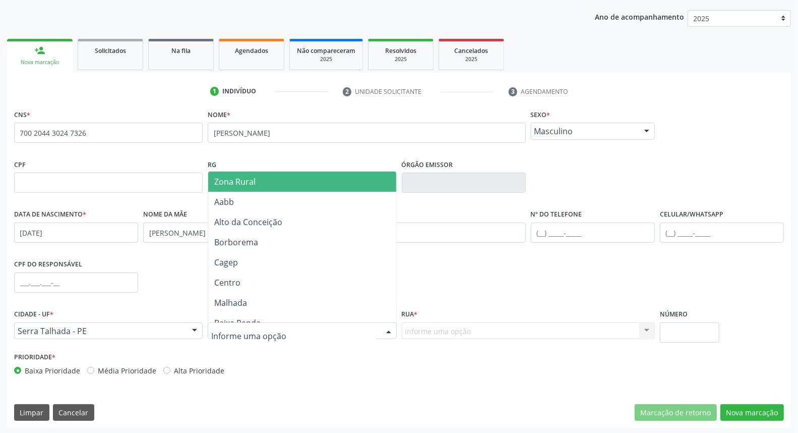
click at [283, 183] on span "Zona Rural" at bounding box center [302, 182] width 188 height 20
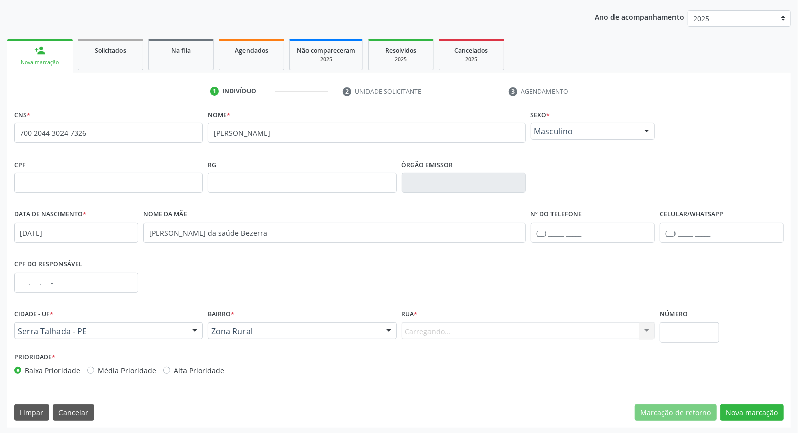
click at [434, 338] on div "Carregando... Nenhum resultado encontrado para: " " Nenhuma opção encontrada. D…" at bounding box center [528, 330] width 253 height 17
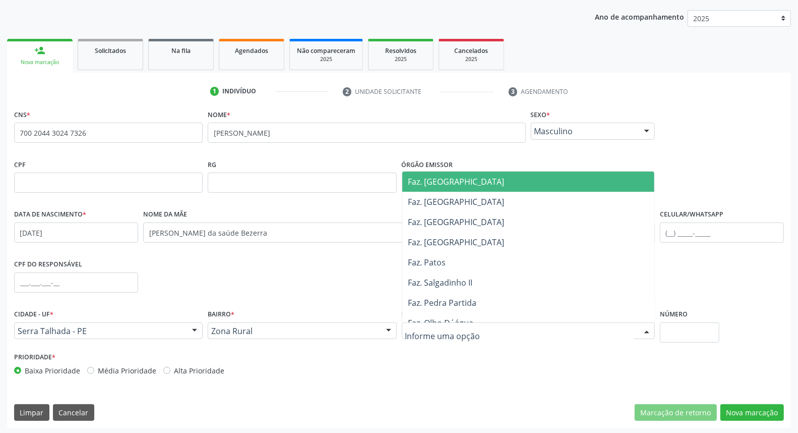
click at [434, 338] on div at bounding box center [528, 330] width 253 height 17
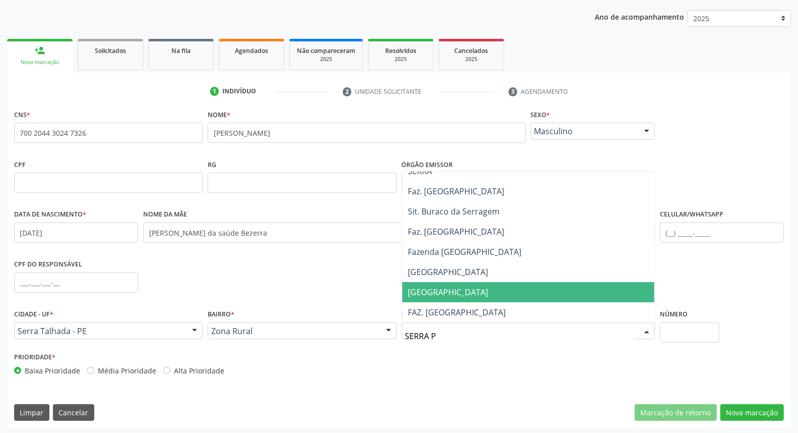
scroll to position [0, 0]
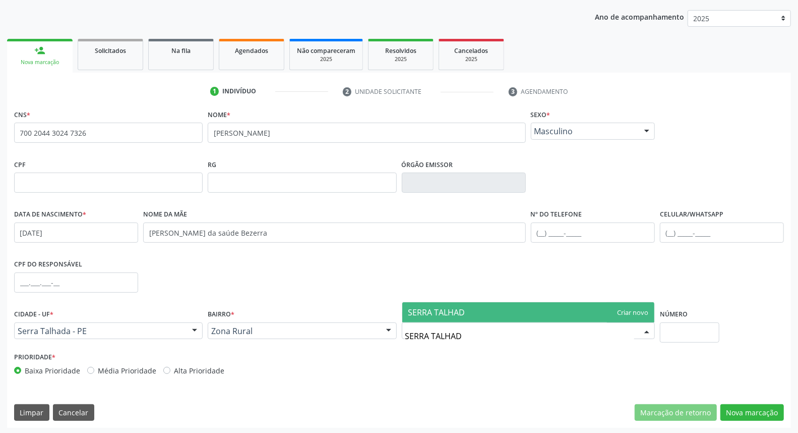
type input "SERRA TALHADA"
click at [640, 308] on span "SERRA TALHADA" at bounding box center [529, 312] width 252 height 20
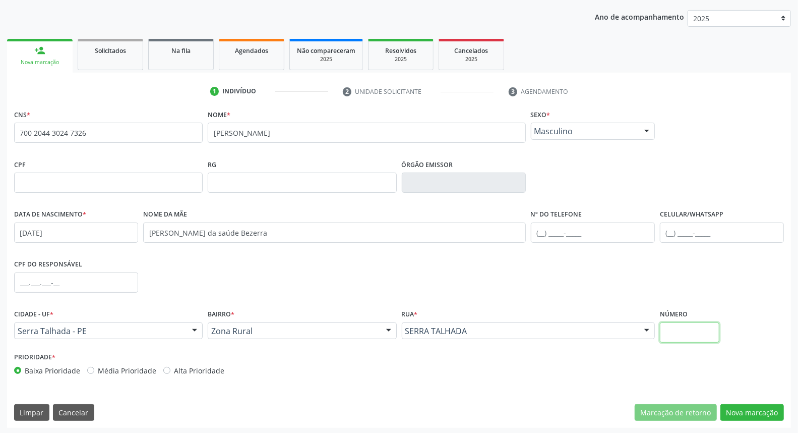
click at [696, 335] on input "text" at bounding box center [690, 332] width 60 height 20
type input "0"
click at [744, 414] on button "Nova marcação" at bounding box center [753, 412] width 64 height 17
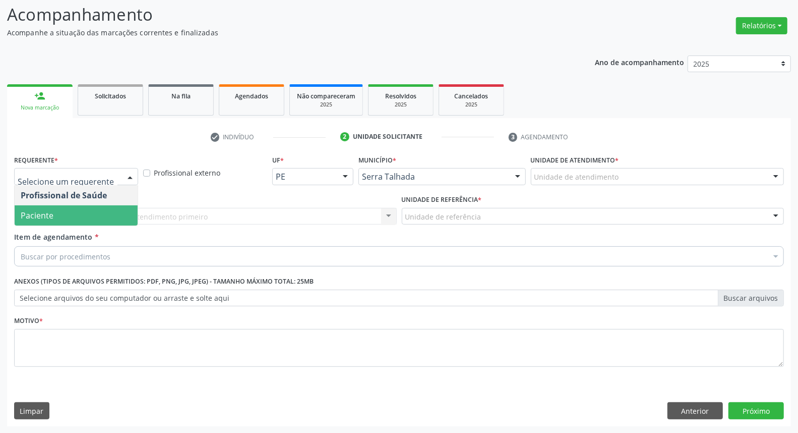
click at [111, 209] on span "Paciente" at bounding box center [76, 215] width 123 height 20
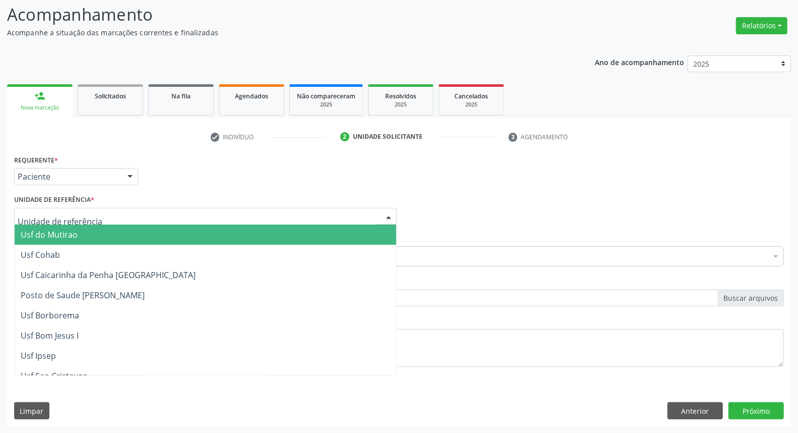
click at [124, 214] on div at bounding box center [205, 216] width 383 height 17
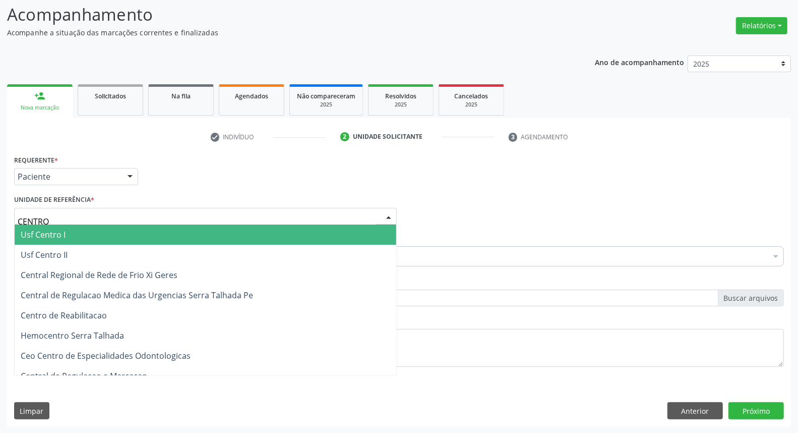
type input "CENTRO"
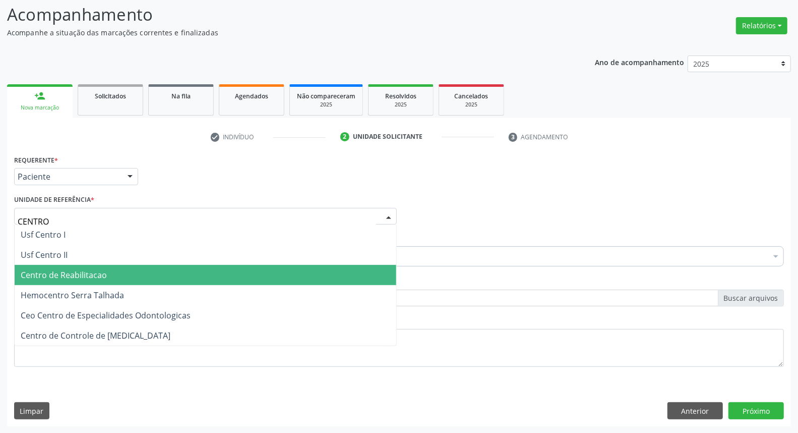
click at [119, 278] on span "Centro de Reabilitacao" at bounding box center [206, 275] width 382 height 20
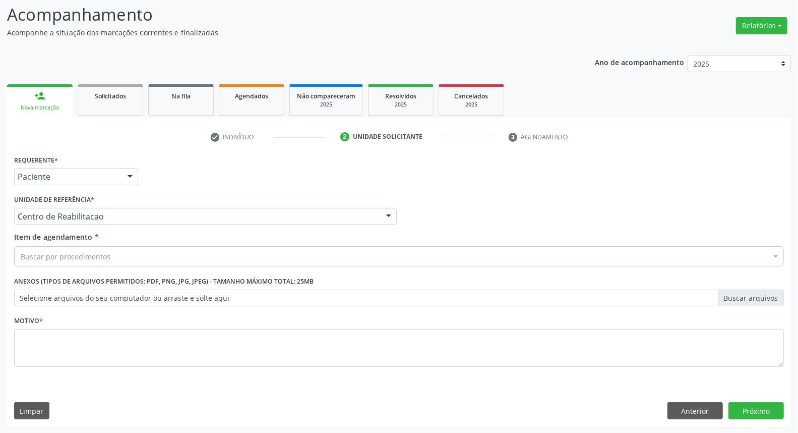
click at [130, 251] on div "Buscar por procedimentos" at bounding box center [399, 256] width 770 height 20
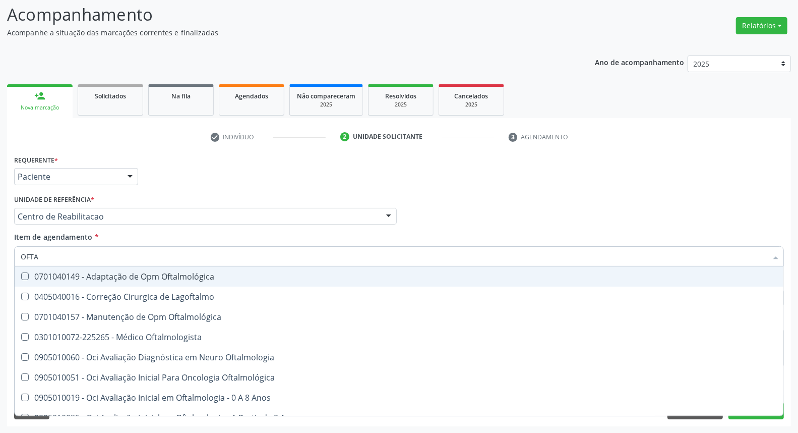
type input "OFTAL"
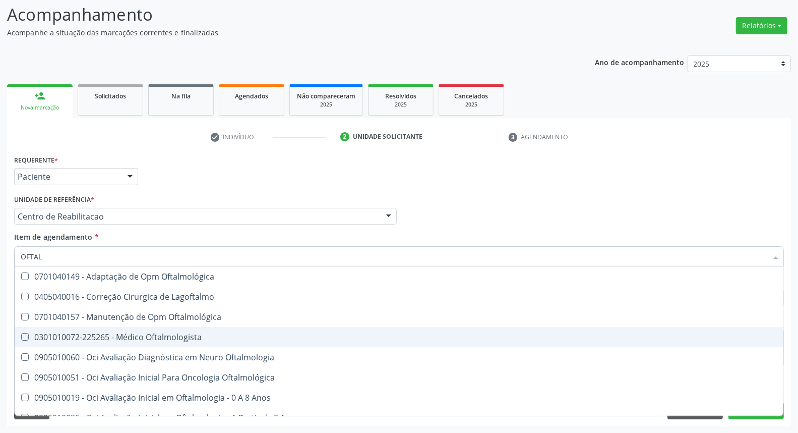
click at [139, 339] on div "0301010072-225265 - Médico Oftalmologista" at bounding box center [399, 337] width 757 height 8
checkbox Oftalmologista "true"
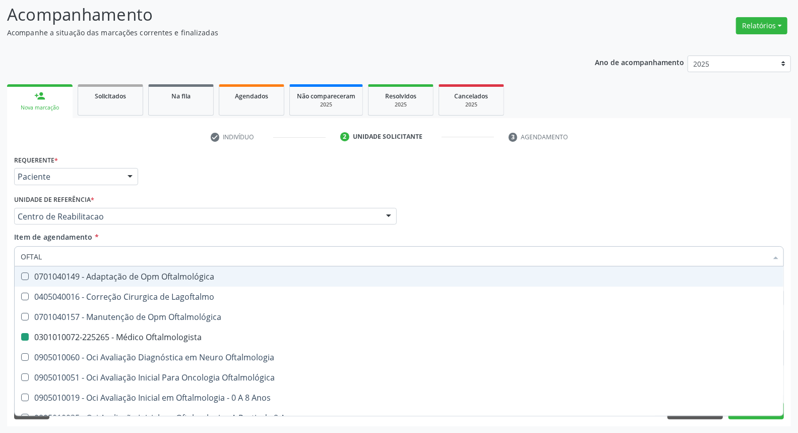
click at [568, 197] on div "Profissional Solicitante Por favor, selecione a Unidade de Atendimento primeiro…" at bounding box center [399, 211] width 775 height 39
checkbox Lagoftalmo "true"
checkbox Oftalmologista "false"
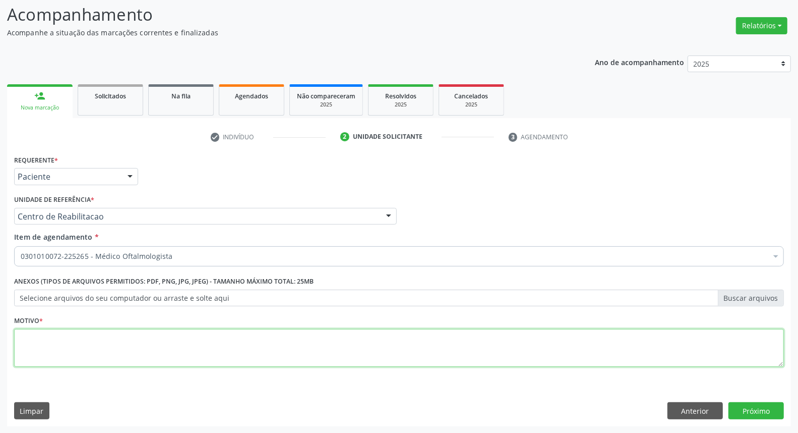
drag, startPoint x: 80, startPoint y: 348, endPoint x: 81, endPoint y: 343, distance: 5.1
click at [79, 348] on textarea at bounding box center [399, 348] width 770 height 38
type textarea "."
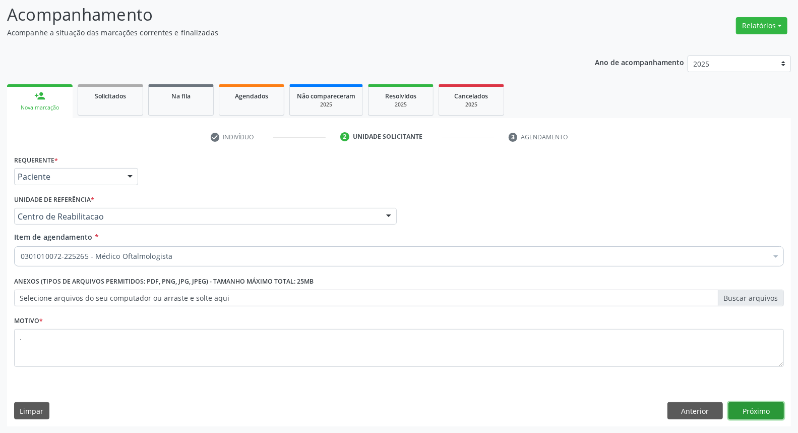
click at [769, 416] on button "Próximo" at bounding box center [756, 410] width 55 height 17
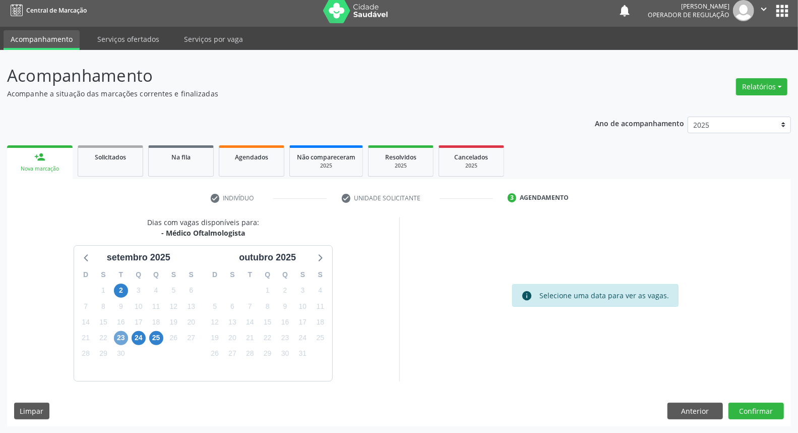
click at [125, 334] on span "23" at bounding box center [121, 338] width 14 height 14
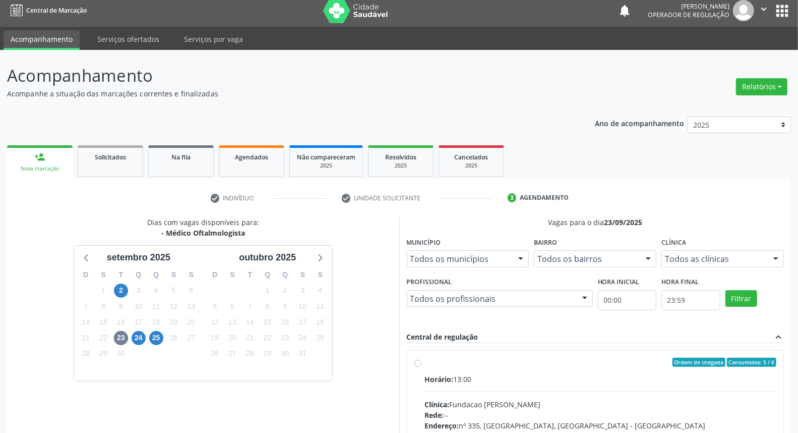
drag, startPoint x: 496, startPoint y: 376, endPoint x: 490, endPoint y: 300, distance: 75.9
click at [490, 367] on label "Ordem de chegada Consumidos: 5 / 6 Horário: 13:00 Clínica: Fundacao [PERSON_NAM…" at bounding box center [601, 435] width 352 height 155
click at [422, 367] on input "Ordem de chegada Consumidos: 5 / 6 Horário: 13:00 Clínica: Fundacao [PERSON_NAM…" at bounding box center [418, 362] width 7 height 9
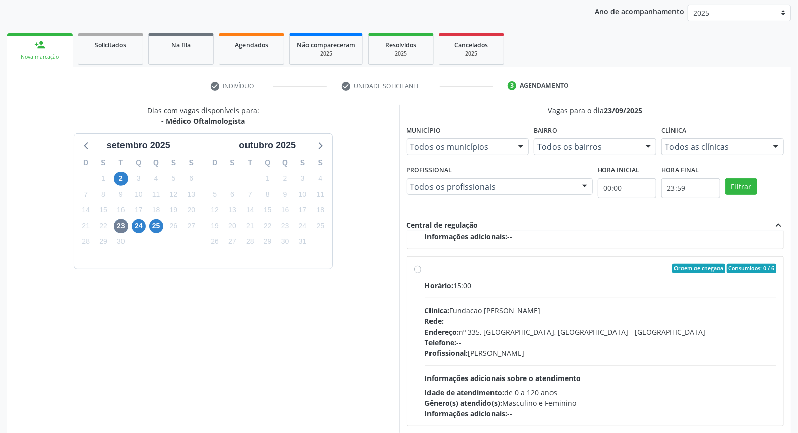
scroll to position [169, 0]
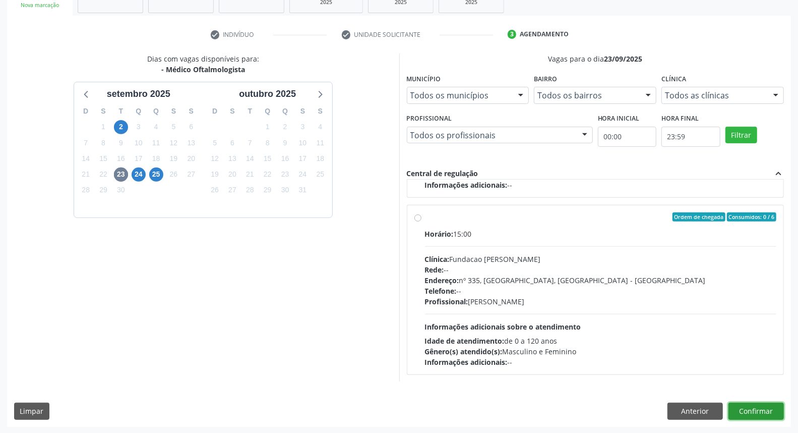
click at [777, 414] on button "Confirmar" at bounding box center [756, 411] width 55 height 17
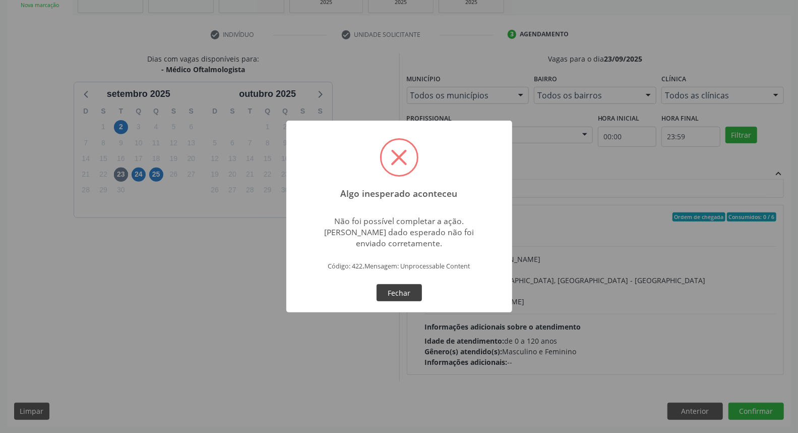
click at [410, 289] on button "Fechar" at bounding box center [399, 292] width 45 height 17
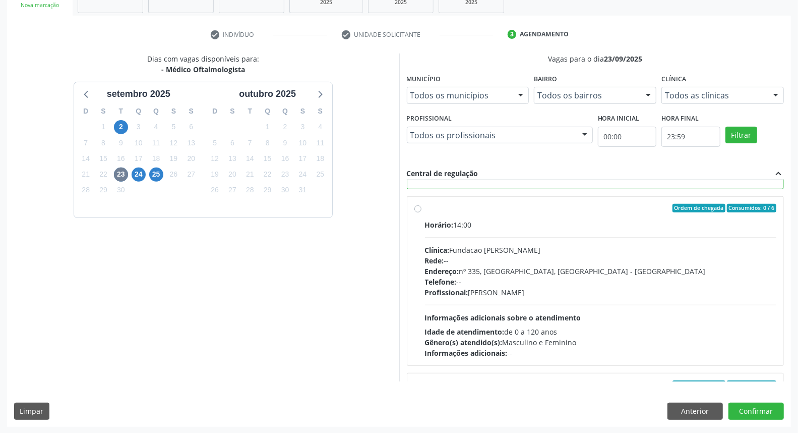
scroll to position [0, 0]
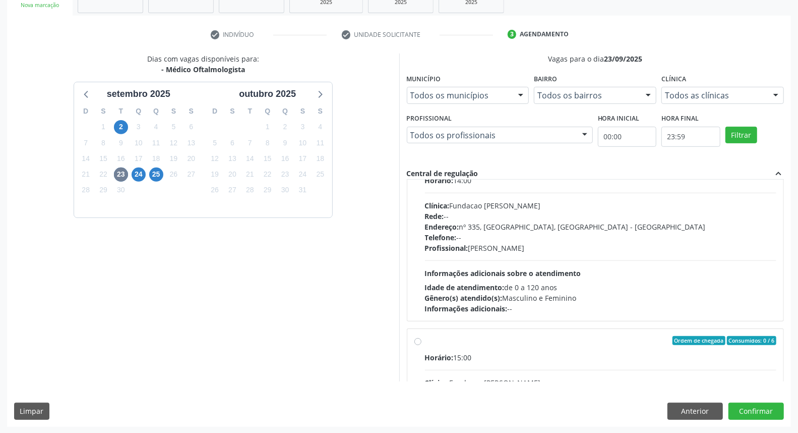
click at [536, 253] on div "Horário: 14:00 Clínica: Fundacao Altino Ventura Rede: -- Endereço: nº 335, Noss…" at bounding box center [601, 244] width 352 height 139
click at [422, 168] on input "Ordem de chegada Consumidos: 0 / 6 Horário: 14:00 Clínica: Fundacao Altino Vent…" at bounding box center [418, 163] width 7 height 9
radio input "false"
radio input "true"
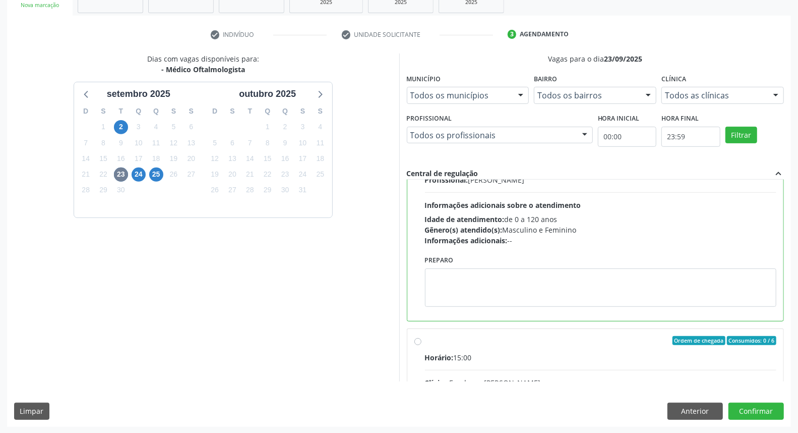
scroll to position [95, 0]
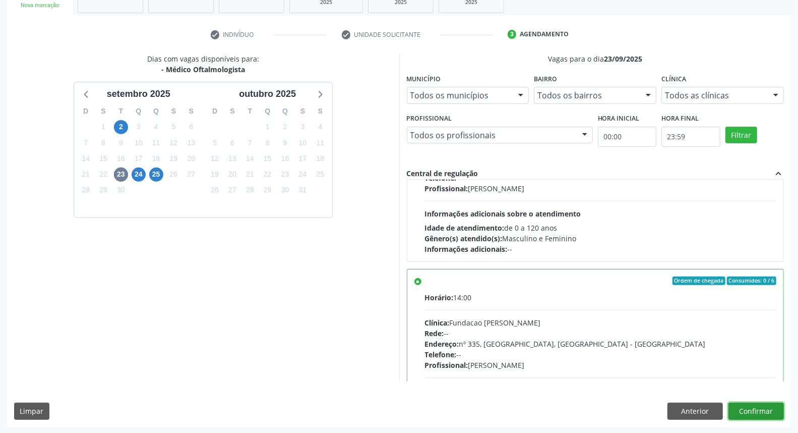
click at [759, 410] on button "Confirmar" at bounding box center [756, 411] width 55 height 17
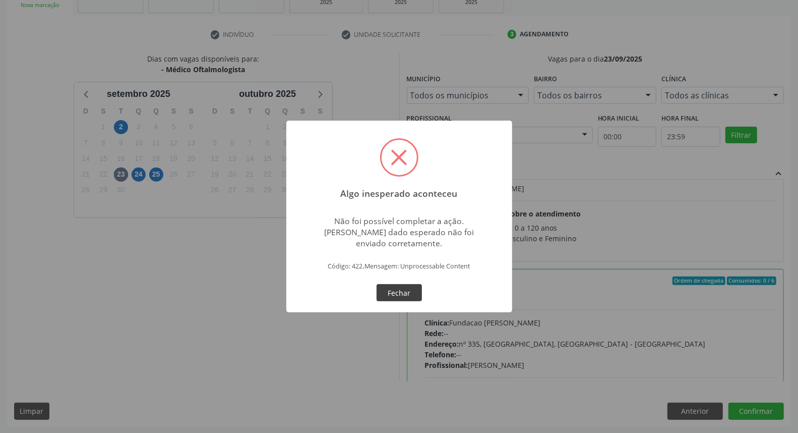
click at [387, 287] on button "Fechar" at bounding box center [399, 292] width 45 height 17
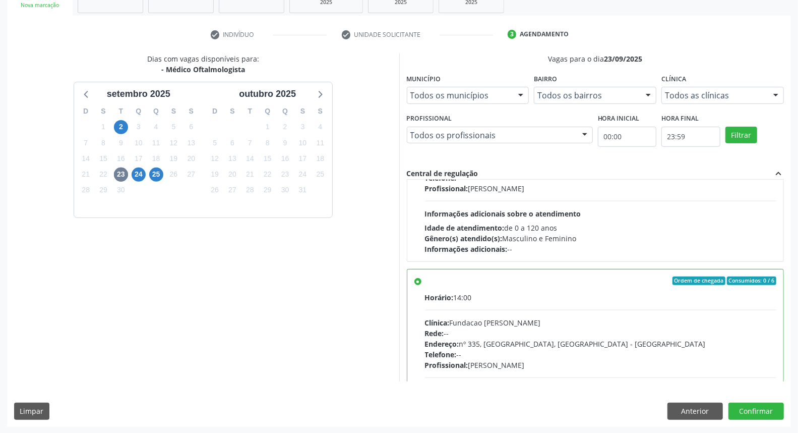
scroll to position [0, 0]
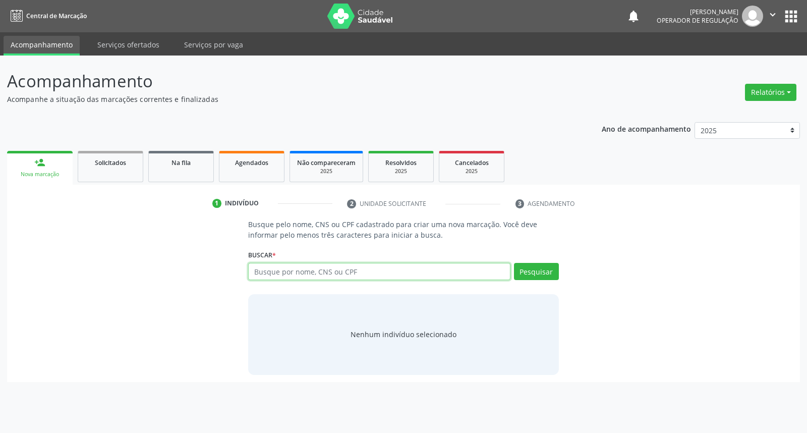
click at [255, 271] on input "text" at bounding box center [379, 271] width 262 height 17
paste input "700 2044 3024 7326"
type input "700 2044 3024 7326"
drag, startPoint x: 318, startPoint y: 273, endPoint x: 52, endPoint y: 286, distance: 266.2
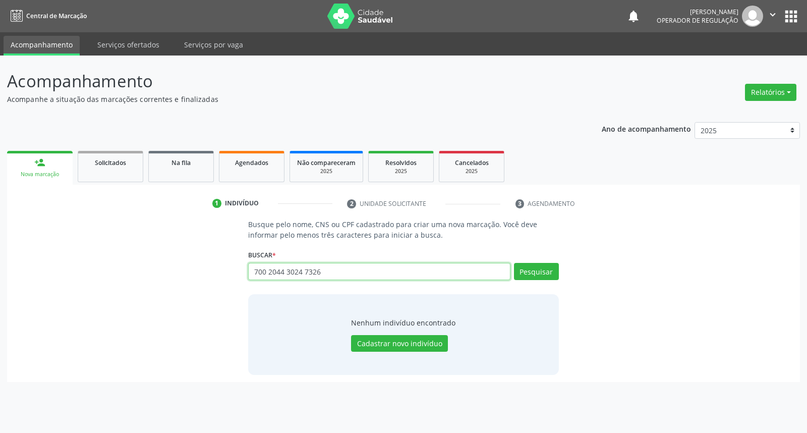
click at [52, 286] on div "Busque pelo nome, CNS ou CPF cadastrado para criar uma nova marcação. Você deve…" at bounding box center [403, 296] width 779 height 155
paste input "898003417784877"
type input "898003417784877"
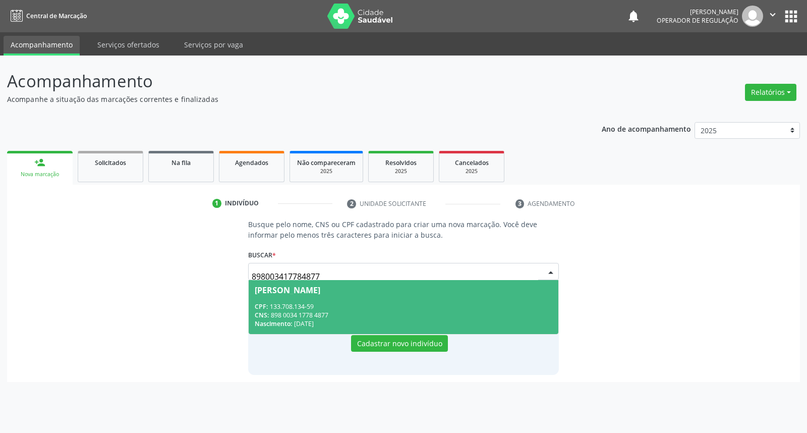
click at [355, 302] on div "CPF: 133.708.134-59" at bounding box center [403, 306] width 297 height 9
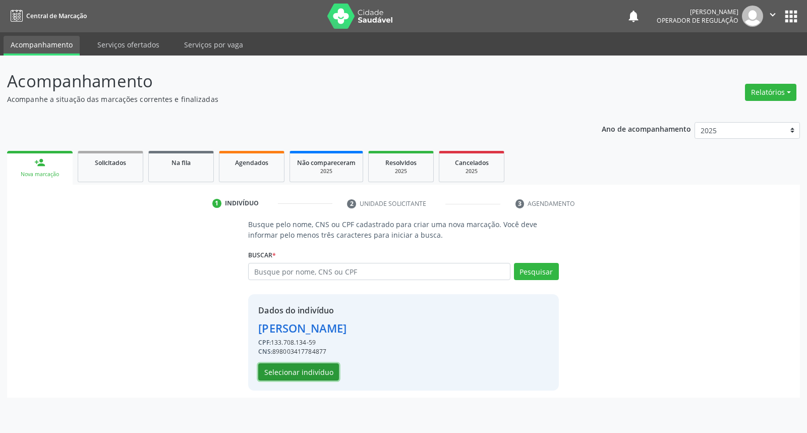
click at [331, 370] on button "Selecionar indivíduo" at bounding box center [298, 371] width 81 height 17
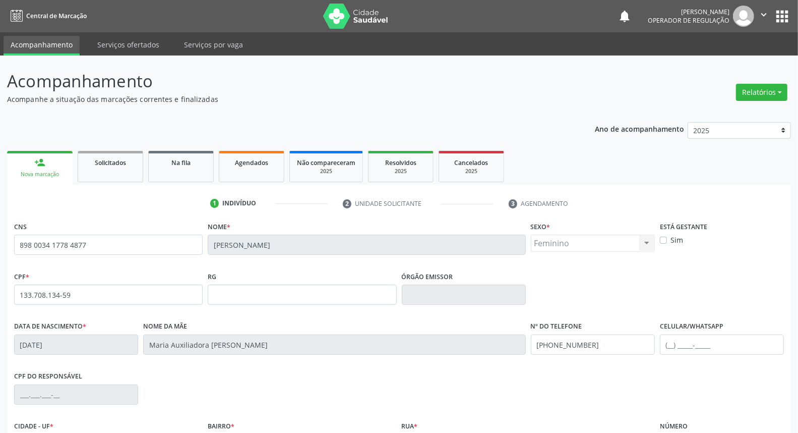
scroll to position [113, 0]
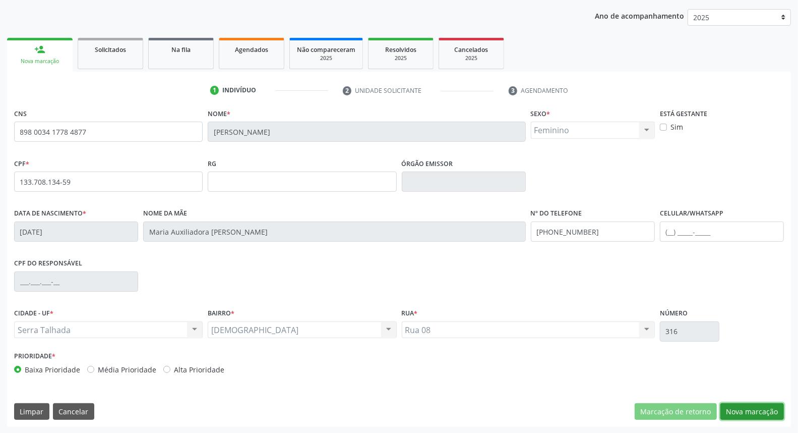
click at [743, 410] on button "Nova marcação" at bounding box center [753, 411] width 64 height 17
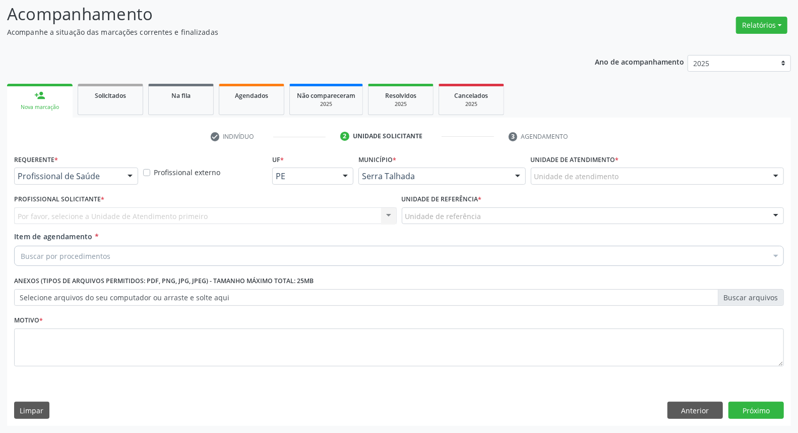
scroll to position [67, 0]
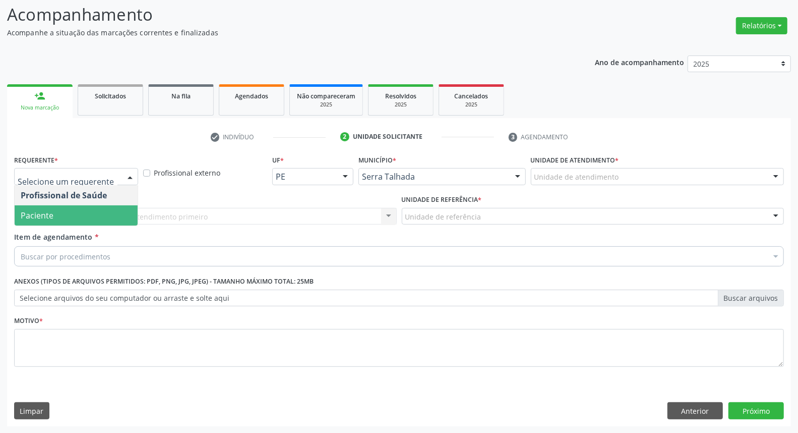
click at [95, 207] on span "Paciente" at bounding box center [76, 215] width 123 height 20
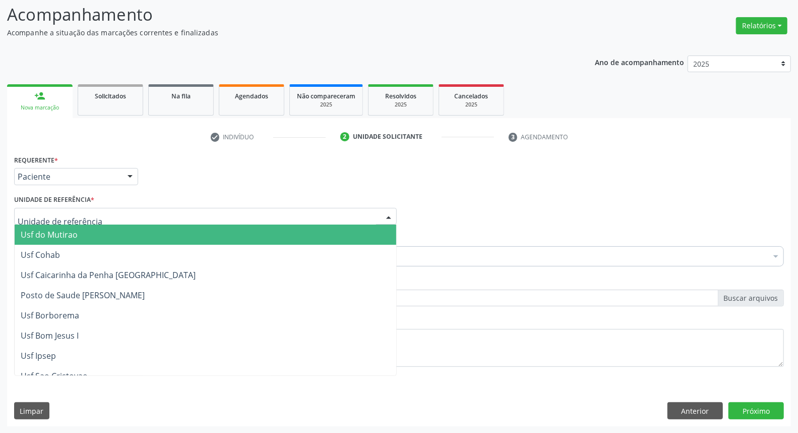
click at [95, 212] on div at bounding box center [205, 216] width 383 height 17
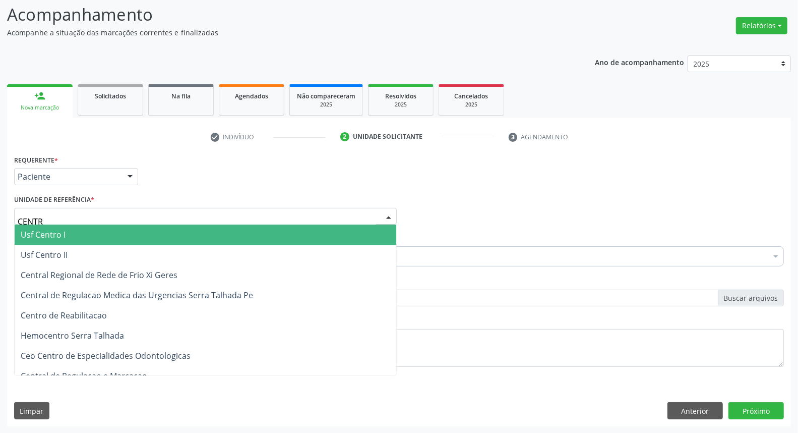
type input "CENTRO"
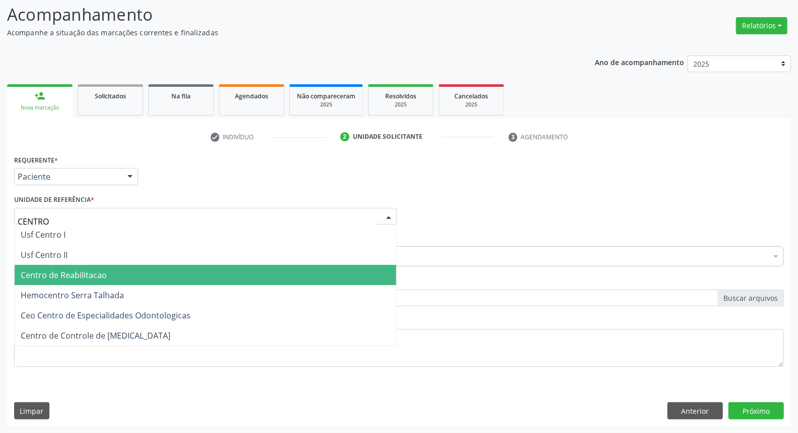
click at [88, 269] on span "Centro de Reabilitacao" at bounding box center [64, 274] width 86 height 11
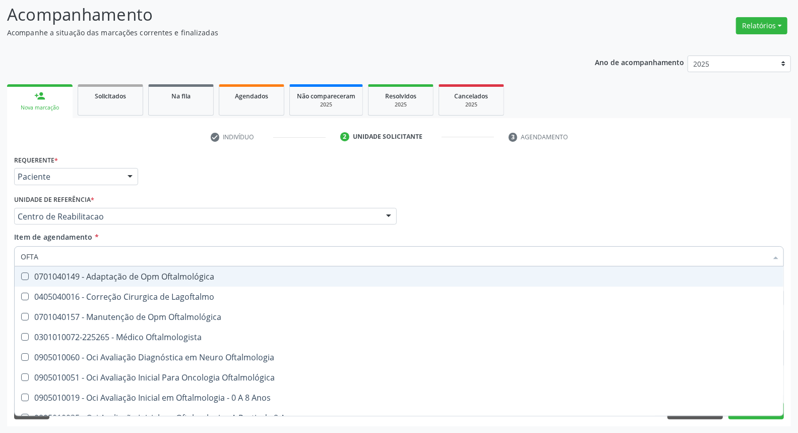
type input "OFTAL"
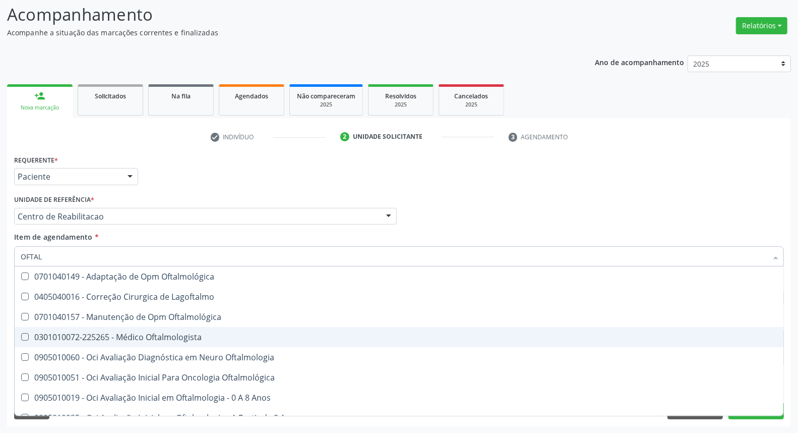
click at [64, 328] on span "0301010072-225265 - Médico Oftalmologista" at bounding box center [399, 337] width 769 height 20
checkbox Oftalmologista "true"
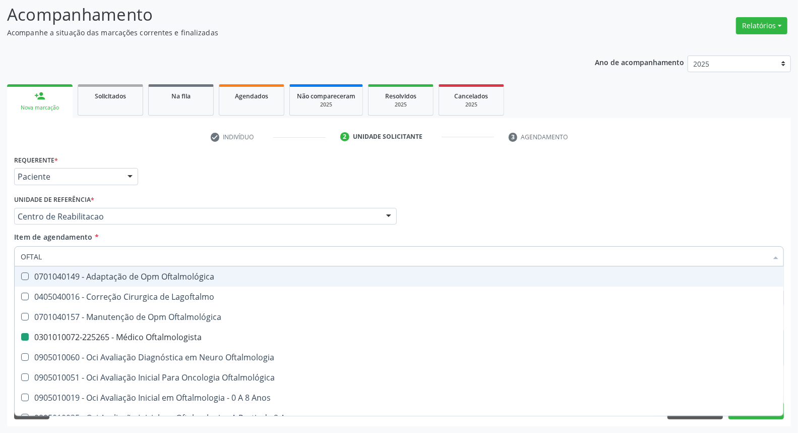
click at [454, 210] on div "Profissional Solicitante Por favor, selecione a Unidade de Atendimento primeiro…" at bounding box center [399, 211] width 775 height 39
checkbox Lagoftalmo "true"
checkbox Oftalmologista "false"
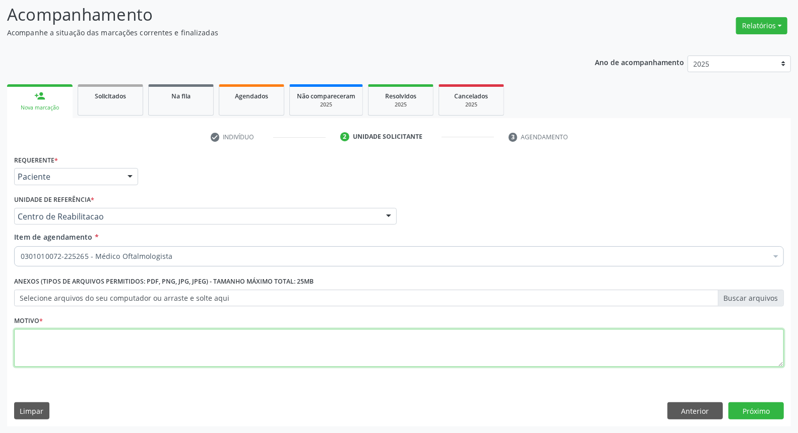
drag, startPoint x: 104, startPoint y: 347, endPoint x: 94, endPoint y: 335, distance: 15.4
click at [104, 347] on textarea at bounding box center [399, 348] width 770 height 38
type textarea "."
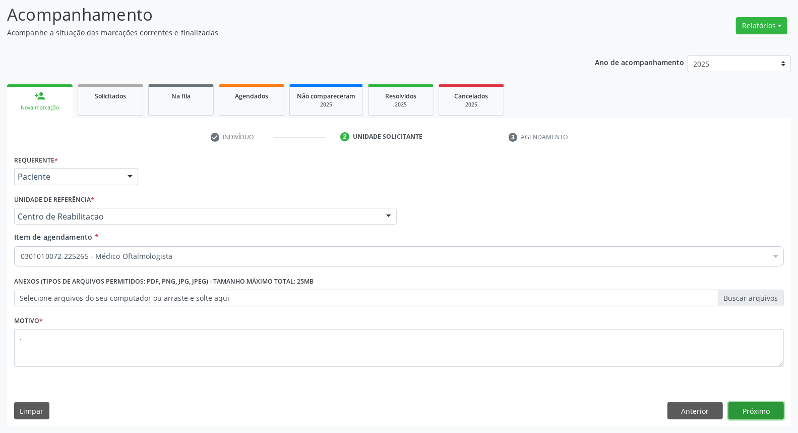
click at [771, 408] on button "Próximo" at bounding box center [756, 410] width 55 height 17
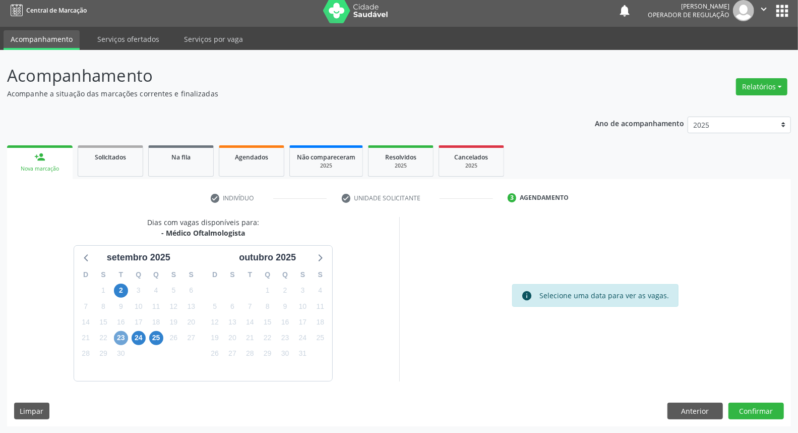
click at [119, 338] on span "23" at bounding box center [121, 338] width 14 height 14
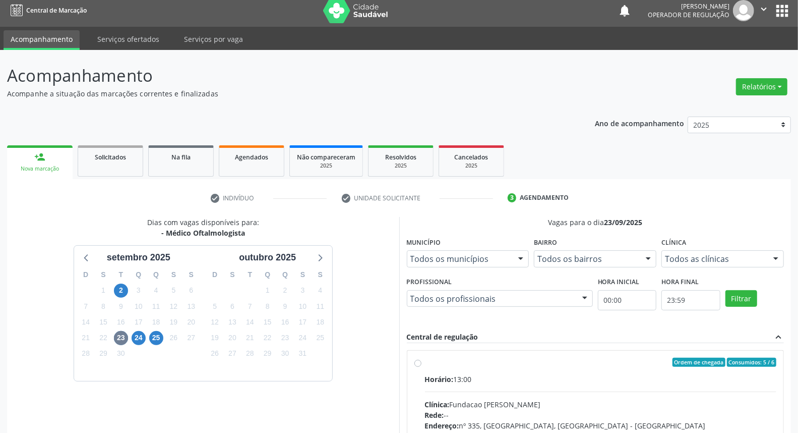
click at [517, 363] on div "Ordem de chegada Consumidos: 5 / 6" at bounding box center [601, 362] width 352 height 9
click at [422, 363] on input "Ordem de chegada Consumidos: 5 / 6 Horário: 13:00 Clínica: Fundacao [PERSON_NAM…" at bounding box center [418, 362] width 7 height 9
radio input "true"
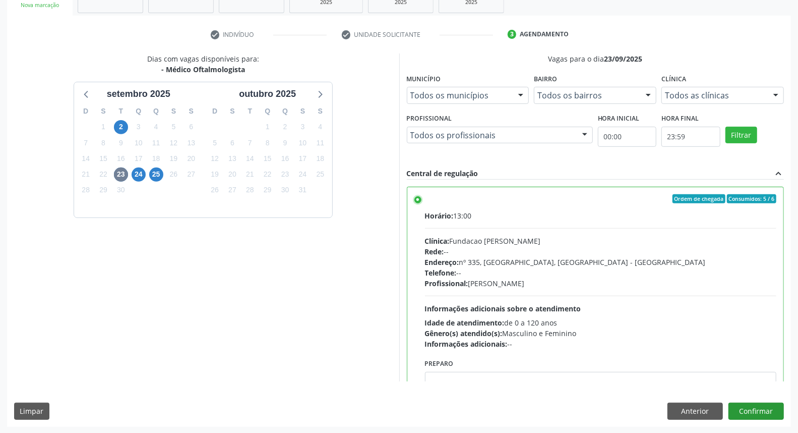
scroll to position [56, 0]
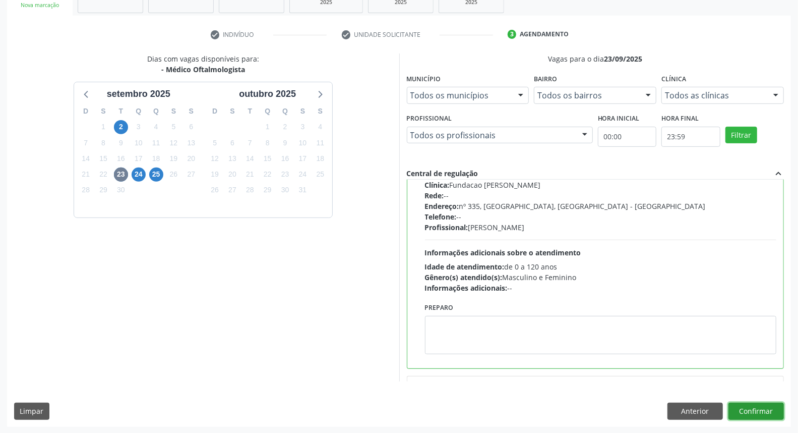
click at [775, 416] on button "Confirmar" at bounding box center [756, 411] width 55 height 17
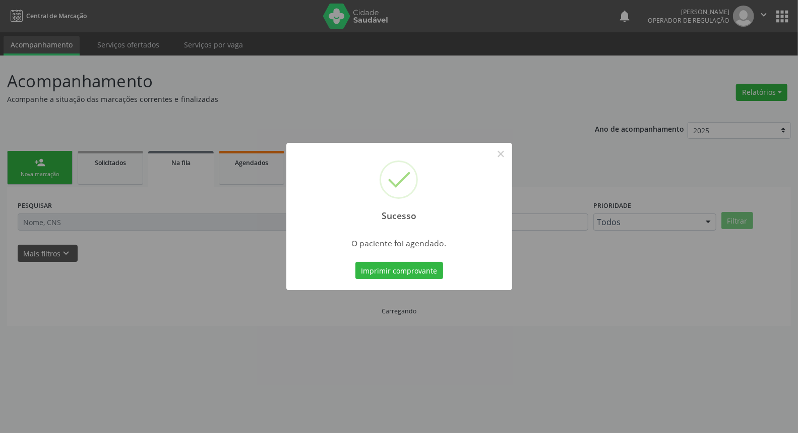
scroll to position [0, 0]
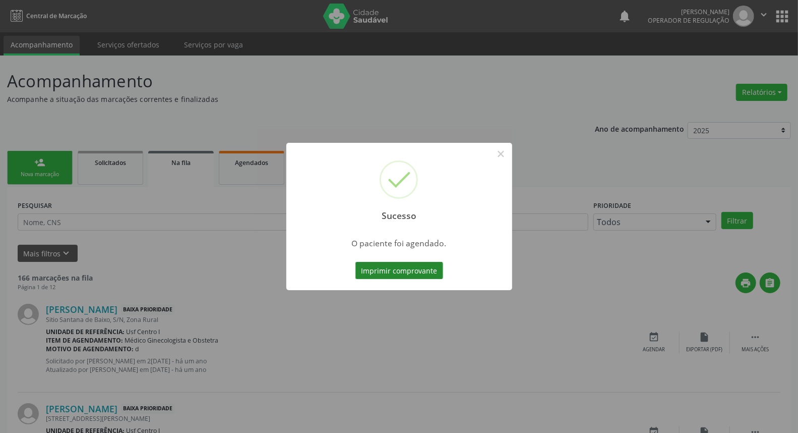
click at [414, 270] on button "Imprimir comprovante" at bounding box center [400, 270] width 88 height 17
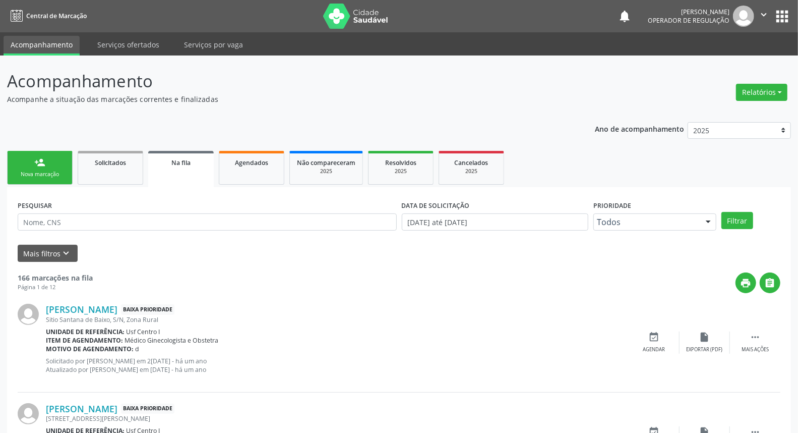
click at [36, 173] on div "Nova marcação" at bounding box center [40, 174] width 50 height 8
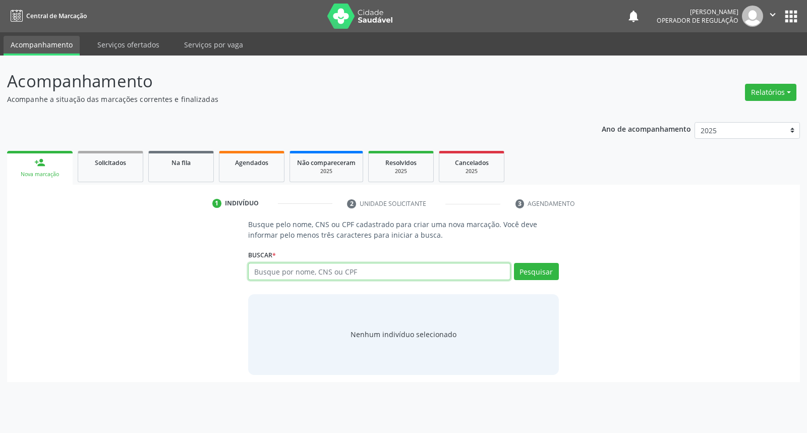
click at [295, 276] on input "text" at bounding box center [379, 271] width 262 height 17
type input "09189005479"
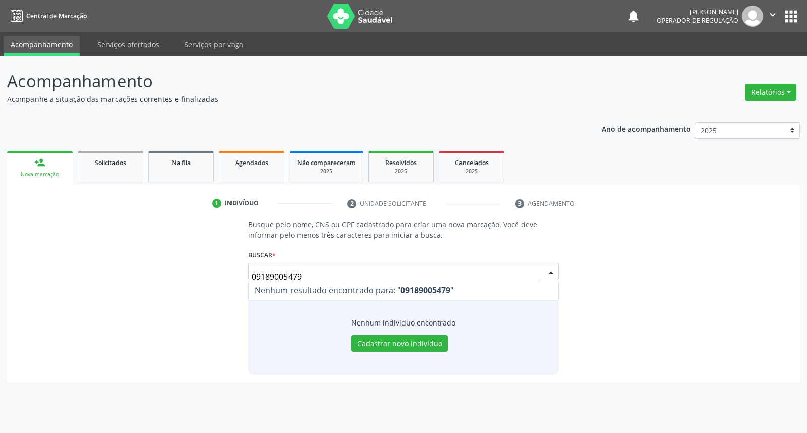
click at [347, 266] on input "09189005479" at bounding box center [395, 276] width 286 height 20
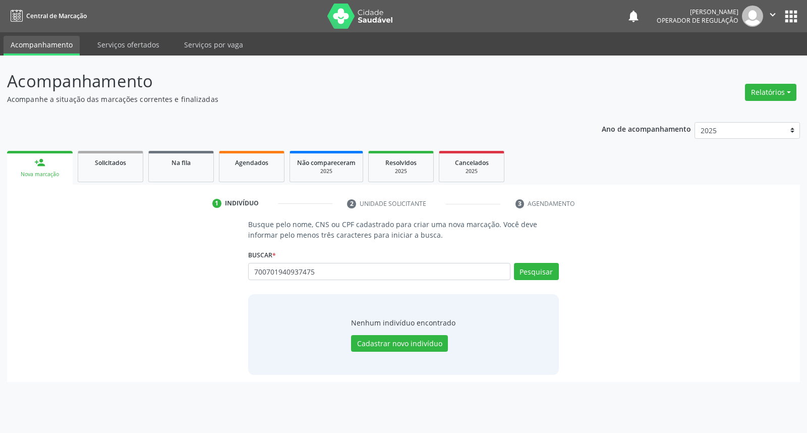
type input "700701940937475"
drag, startPoint x: 319, startPoint y: 269, endPoint x: 118, endPoint y: 255, distance: 201.8
click at [113, 258] on div "Busque pelo nome, CNS ou CPF cadastrado para criar uma nova marcação. Você deve…" at bounding box center [403, 296] width 779 height 155
paste input "16015660822000"
type input "160156608220005"
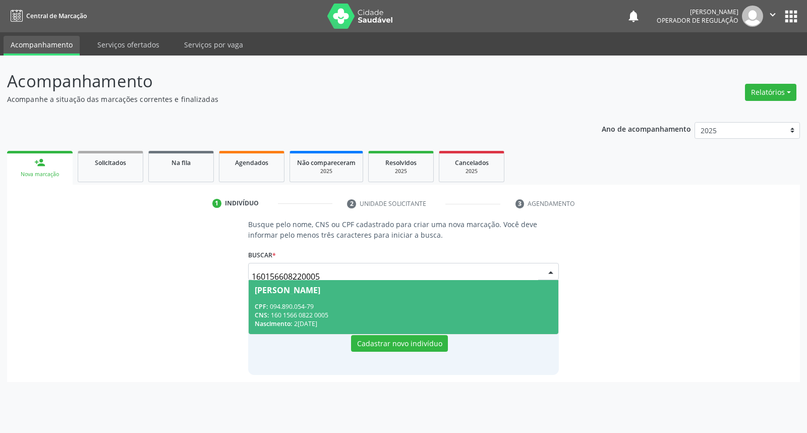
click at [429, 319] on div "Nascimento: [DATE]" at bounding box center [403, 323] width 297 height 9
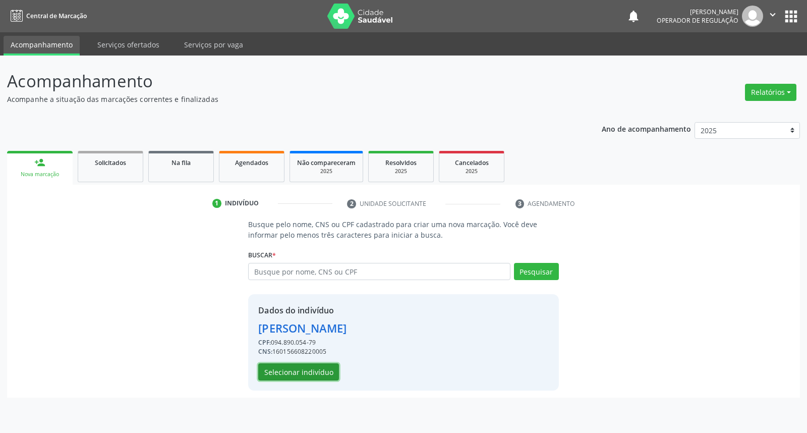
click at [323, 365] on button "Selecionar indivíduo" at bounding box center [298, 371] width 81 height 17
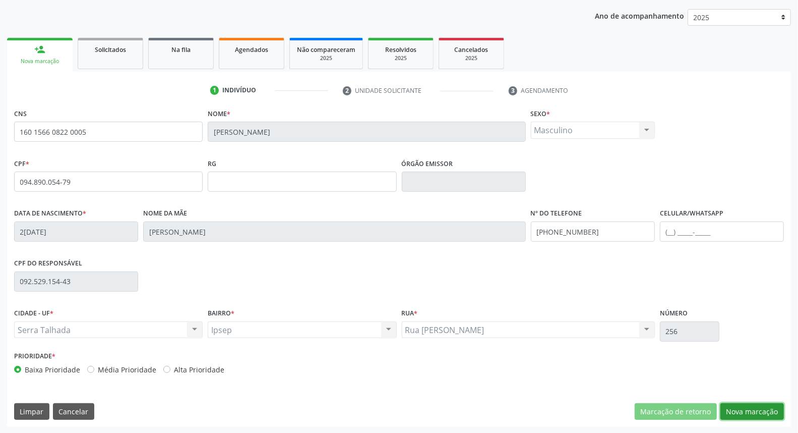
click at [737, 412] on button "Nova marcação" at bounding box center [753, 411] width 64 height 17
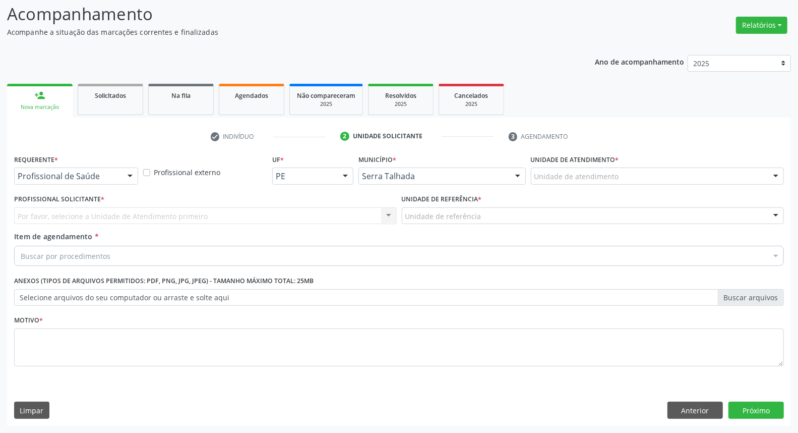
scroll to position [67, 0]
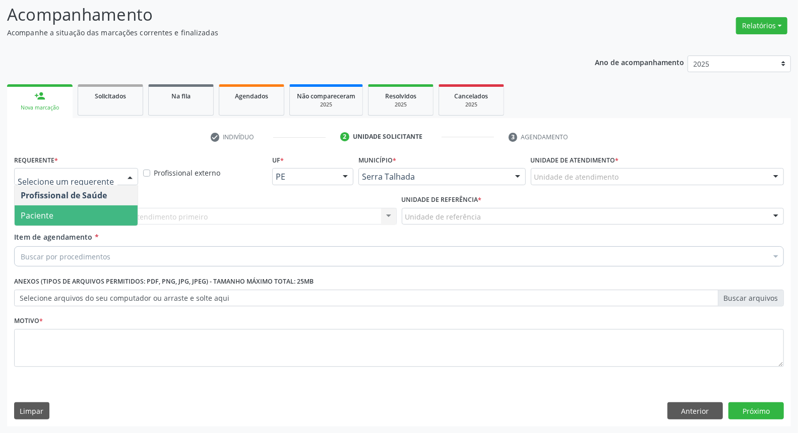
click at [102, 214] on span "Paciente" at bounding box center [76, 215] width 123 height 20
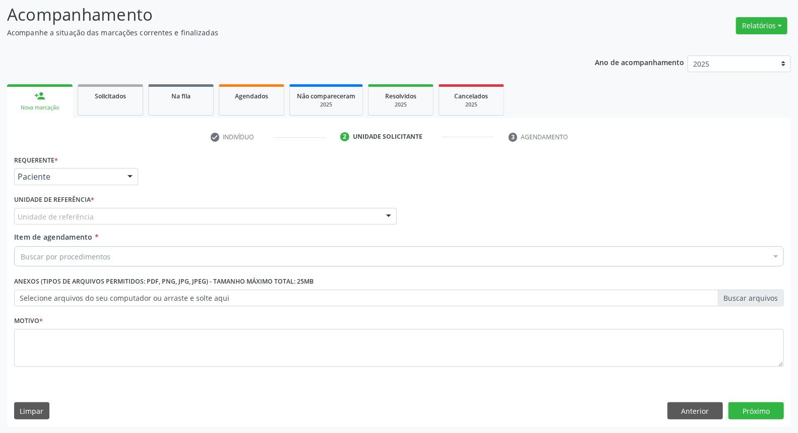
click at [134, 210] on div "Unidade de referência" at bounding box center [205, 216] width 383 height 17
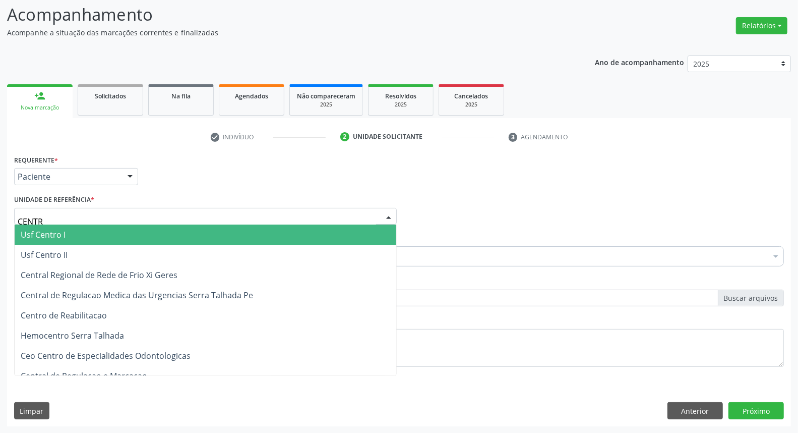
type input "CENTRO"
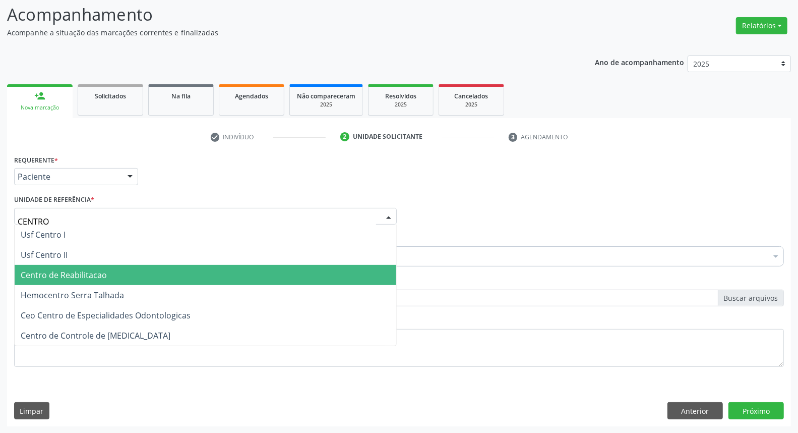
click at [135, 279] on span "Centro de Reabilitacao" at bounding box center [206, 275] width 382 height 20
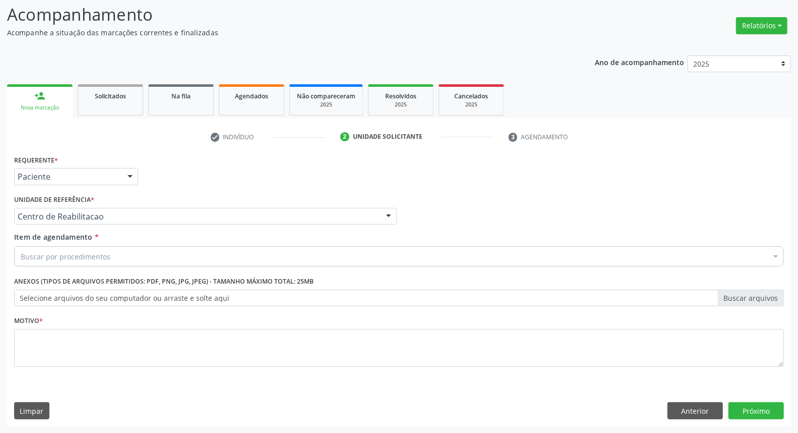
click at [138, 248] on div "Buscar por procedimentos" at bounding box center [399, 256] width 770 height 20
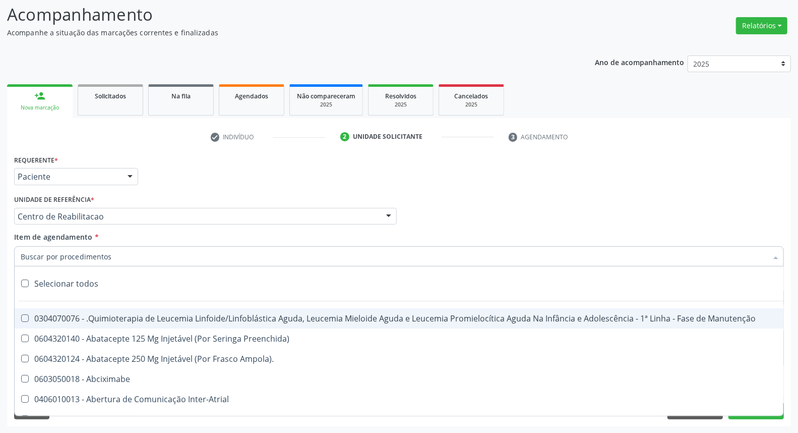
click at [138, 254] on input "Item de agendamento *" at bounding box center [394, 256] width 747 height 20
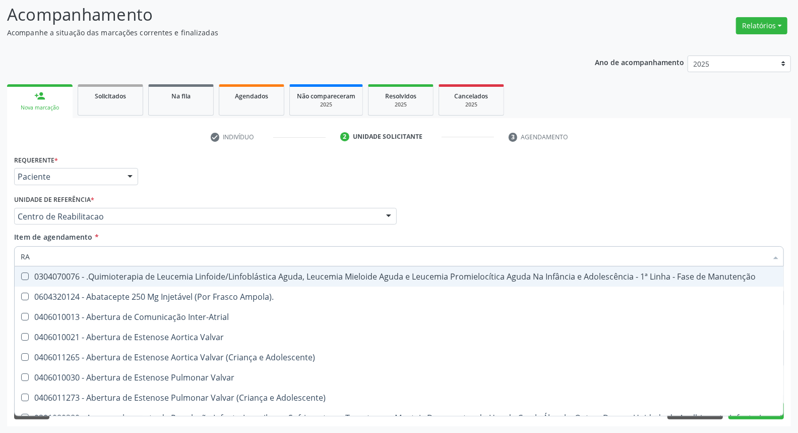
type input "R"
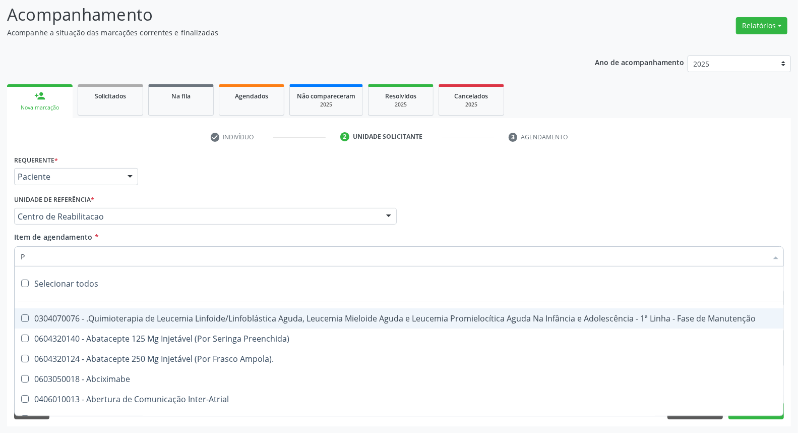
type input "PE"
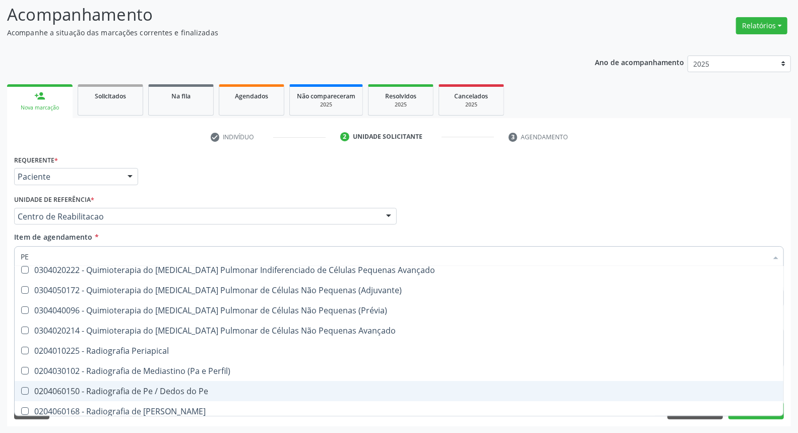
scroll to position [11826, 0]
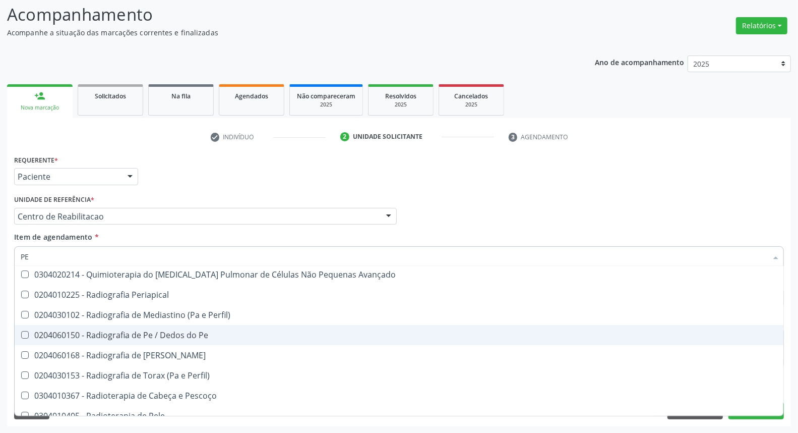
click at [182, 333] on div "0204060150 - Radiografia de Pe / Dedos do Pe" at bounding box center [555, 335] width 1068 height 8
checkbox Pe "true"
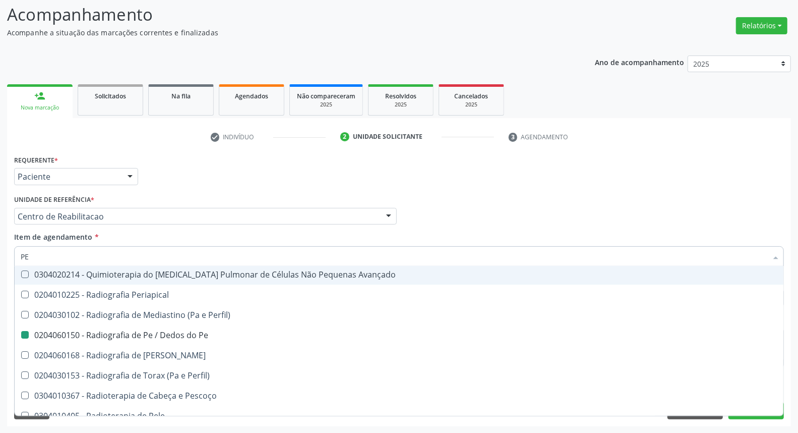
click at [643, 230] on div "Profissional Solicitante Por favor, selecione a Unidade de Atendimento primeiro…" at bounding box center [399, 211] width 775 height 39
checkbox Reabilitacao "true"
checkbox Pe "false"
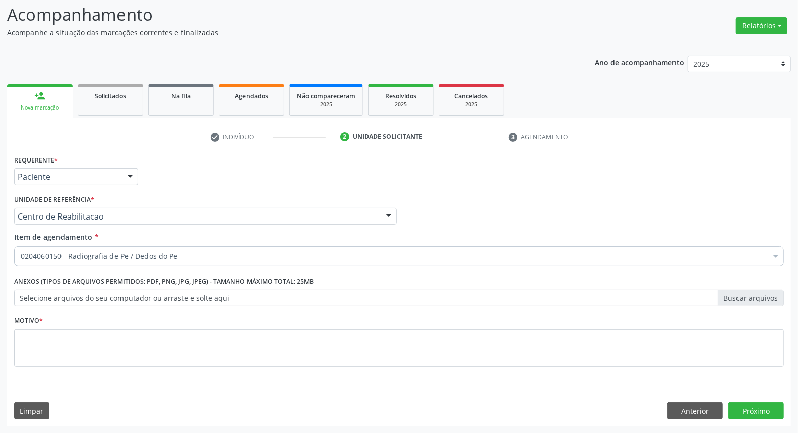
scroll to position [0, 0]
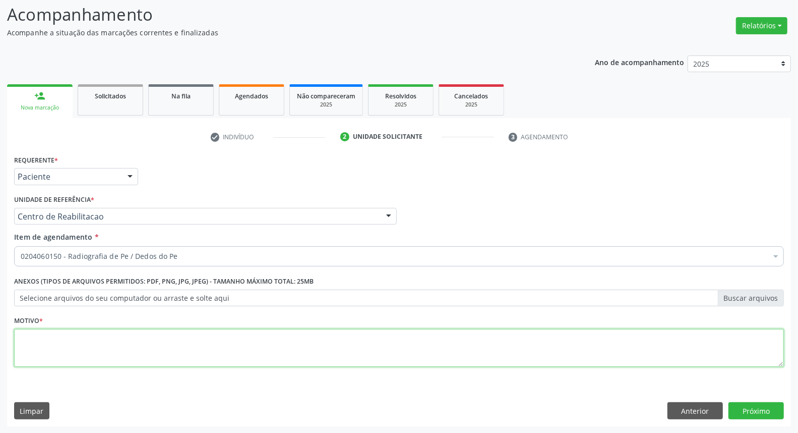
drag, startPoint x: 44, startPoint y: 348, endPoint x: 44, endPoint y: 340, distance: 7.6
click at [44, 345] on textarea at bounding box center [399, 348] width 770 height 38
type textarea "."
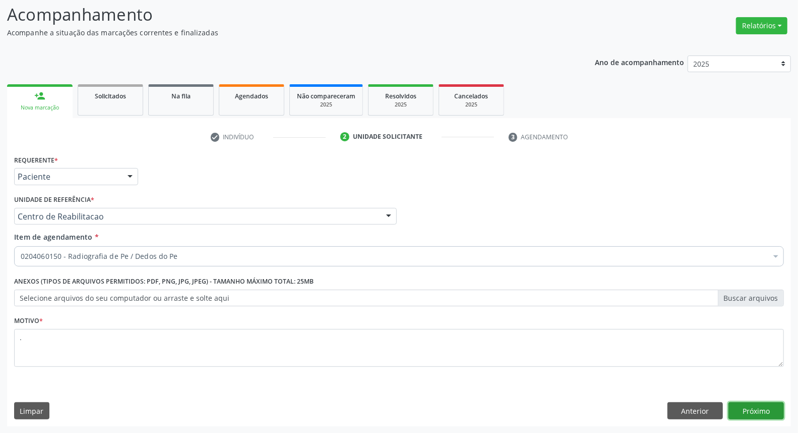
click at [745, 411] on button "Próximo" at bounding box center [756, 410] width 55 height 17
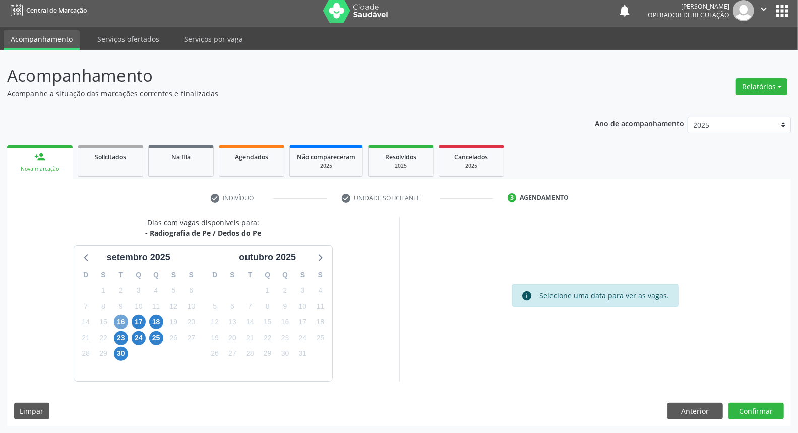
click at [122, 319] on span "16" at bounding box center [121, 322] width 14 height 14
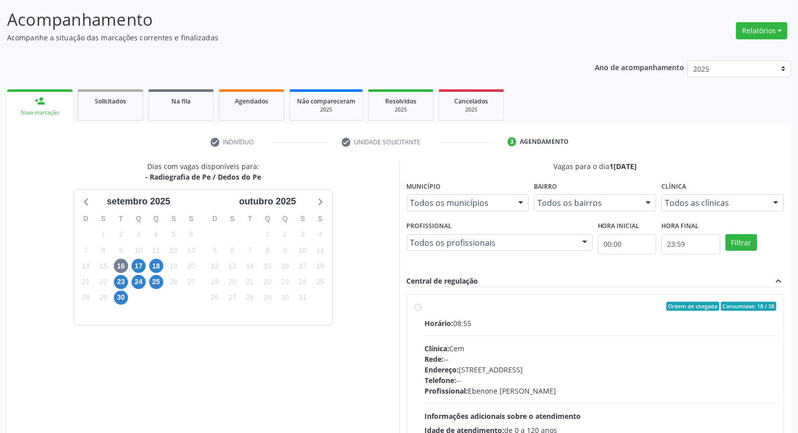
click at [516, 303] on div "Ordem de chegada Consumidos: 18 / 38" at bounding box center [601, 306] width 352 height 9
click at [422, 303] on input "Ordem de chegada Consumidos: 18 / 38 Horário: 08:55 Clínica: Cem Rede: -- Ender…" at bounding box center [418, 306] width 7 height 9
radio input "true"
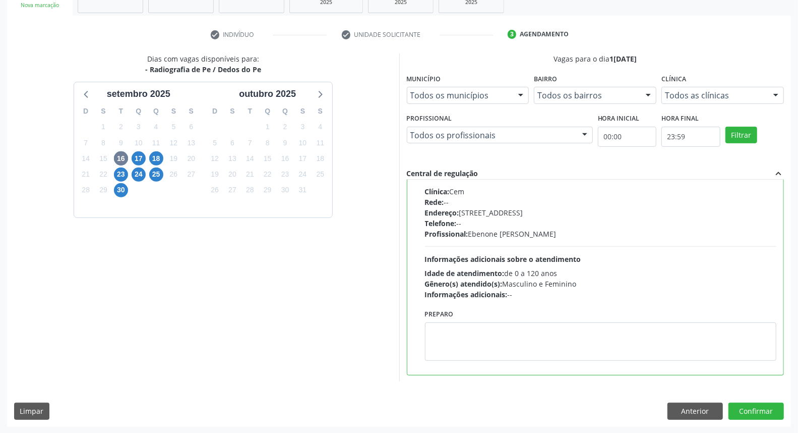
scroll to position [0, 0]
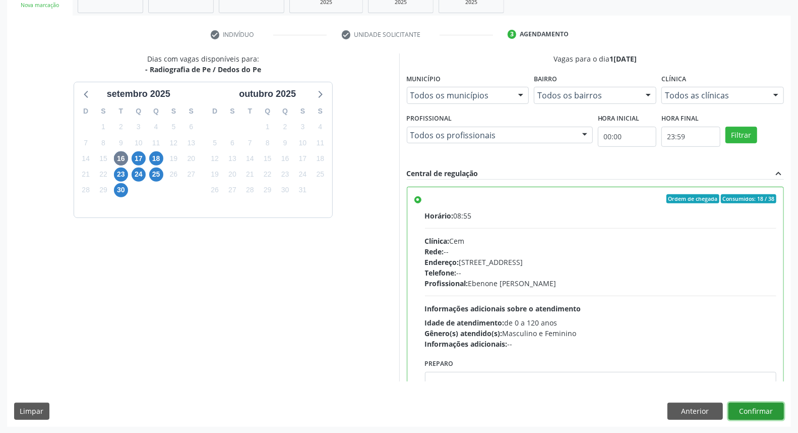
click at [755, 410] on button "Confirmar" at bounding box center [756, 411] width 55 height 17
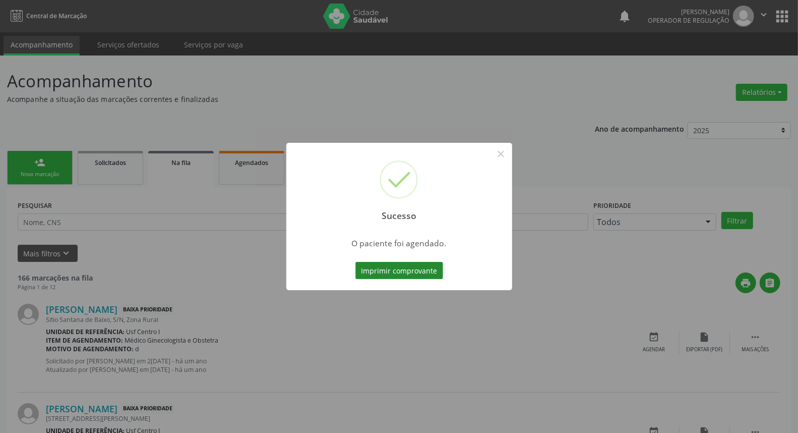
click at [388, 273] on button "Imprimir comprovante" at bounding box center [400, 270] width 88 height 17
